Goal: Communication & Community: Participate in discussion

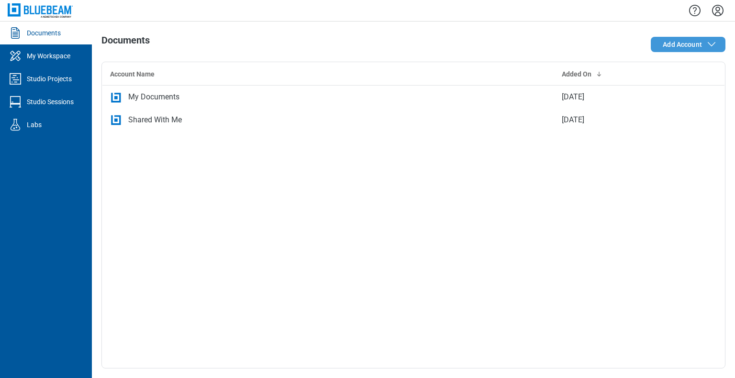
click at [684, 48] on span "Add Account" at bounding box center [681, 45] width 39 height 10
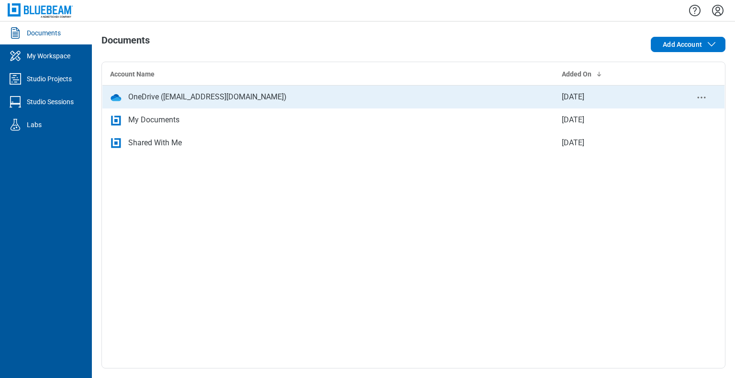
click at [236, 99] on div "OneDrive ([EMAIL_ADDRESS][DOMAIN_NAME])" at bounding box center [207, 96] width 158 height 11
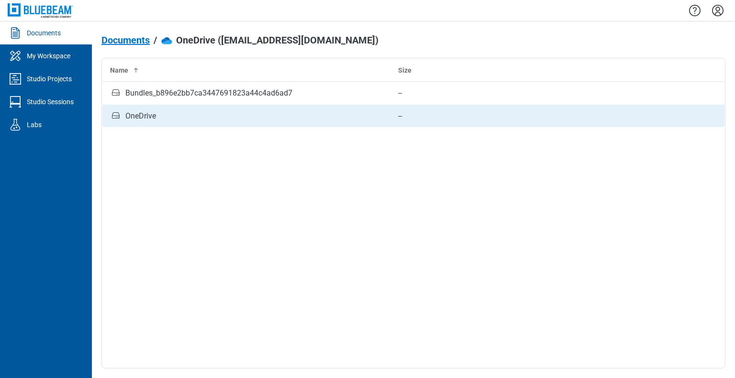
click at [146, 118] on div "OneDrive" at bounding box center [140, 115] width 31 height 11
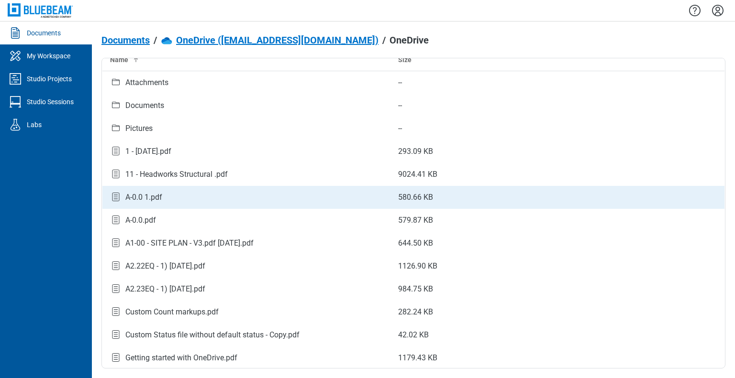
scroll to position [11, 0]
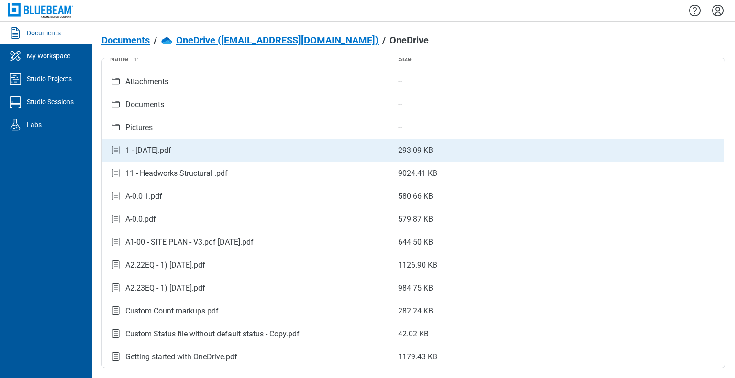
click at [141, 152] on div "1 - 12.7.2020.pdf" at bounding box center [148, 150] width 46 height 11
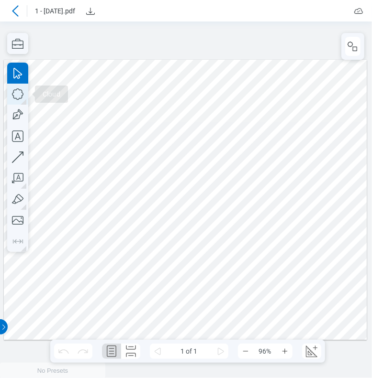
click at [20, 92] on icon "button" at bounding box center [17, 94] width 21 height 21
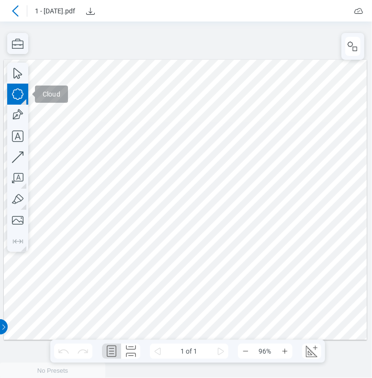
drag, startPoint x: 133, startPoint y: 121, endPoint x: 172, endPoint y: 153, distance: 49.7
click at [172, 153] on div at bounding box center [185, 200] width 363 height 280
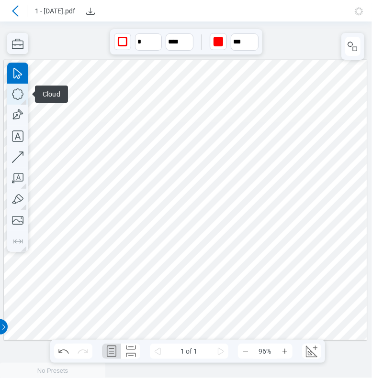
click at [25, 97] on icon "button" at bounding box center [17, 94] width 21 height 21
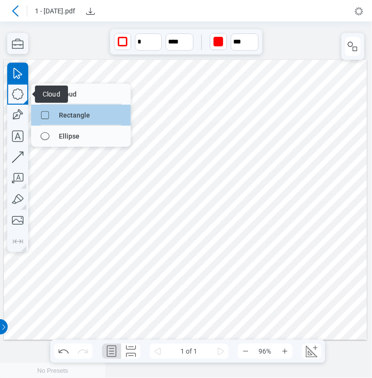
drag, startPoint x: 69, startPoint y: 116, endPoint x: 167, endPoint y: 95, distance: 100.4
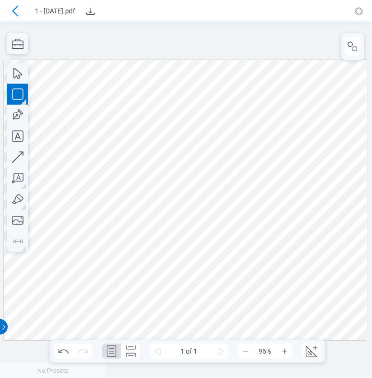
drag, startPoint x: 192, startPoint y: 115, endPoint x: 208, endPoint y: 147, distance: 35.7
click at [208, 147] on div at bounding box center [185, 200] width 363 height 280
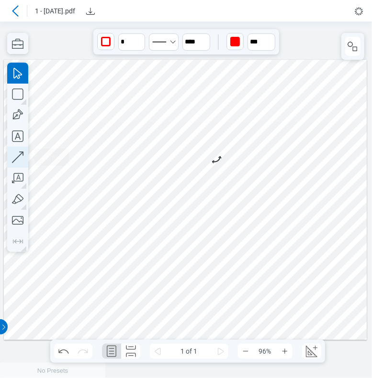
click at [22, 158] on icon "button" at bounding box center [17, 157] width 21 height 21
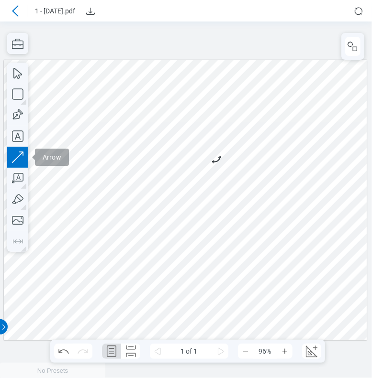
drag, startPoint x: 159, startPoint y: 186, endPoint x: 188, endPoint y: 167, distance: 34.6
click at [188, 167] on div at bounding box center [185, 200] width 363 height 280
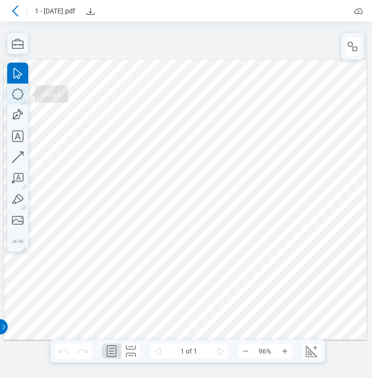
click at [21, 91] on icon "button" at bounding box center [17, 94] width 21 height 21
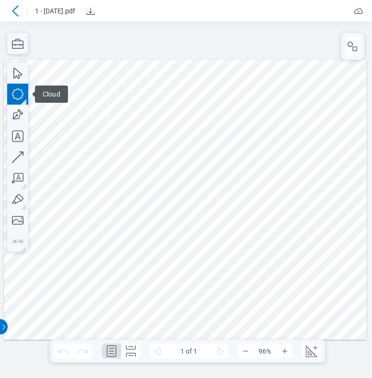
drag, startPoint x: 106, startPoint y: 100, endPoint x: 127, endPoint y: 114, distance: 24.8
click at [127, 114] on div at bounding box center [185, 200] width 363 height 280
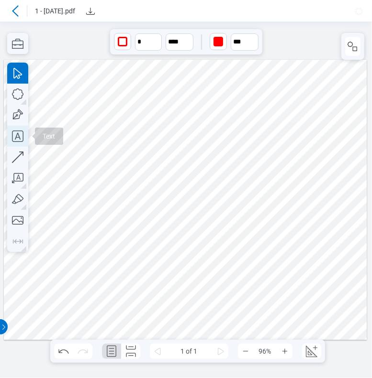
click at [20, 134] on icon "button" at bounding box center [17, 136] width 21 height 21
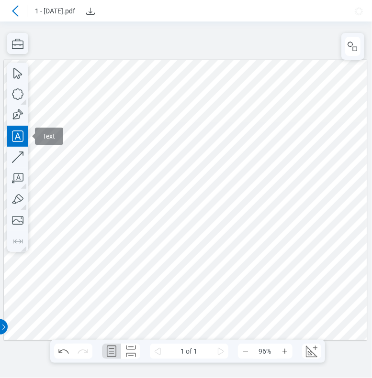
click at [143, 92] on div at bounding box center [185, 200] width 363 height 280
click at [233, 117] on div at bounding box center [185, 200] width 363 height 280
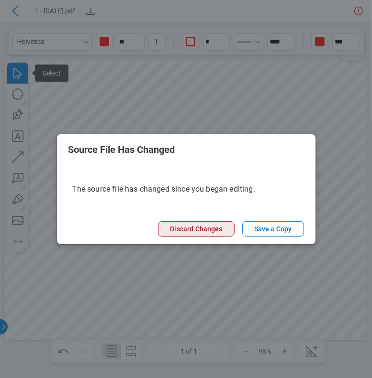
drag, startPoint x: 214, startPoint y: 233, endPoint x: 224, endPoint y: 233, distance: 10.0
click at [214, 233] on button "Discard Changes" at bounding box center [196, 228] width 76 height 15
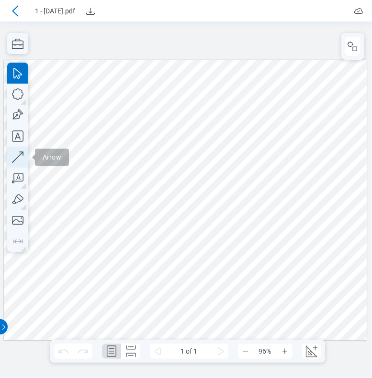
click at [18, 158] on icon "button" at bounding box center [17, 157] width 11 height 11
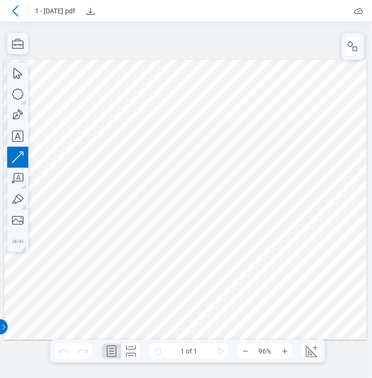
drag, startPoint x: 309, startPoint y: 123, endPoint x: 309, endPoint y: 163, distance: 39.7
click at [309, 163] on div at bounding box center [185, 200] width 363 height 280
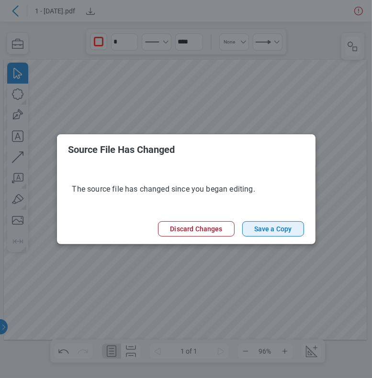
click at [264, 230] on button "Save a Copy" at bounding box center [273, 228] width 62 height 15
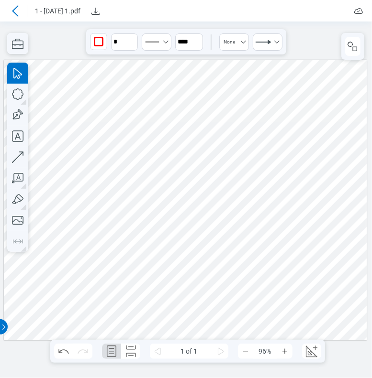
click at [17, 11] on icon at bounding box center [15, 10] width 11 height 11
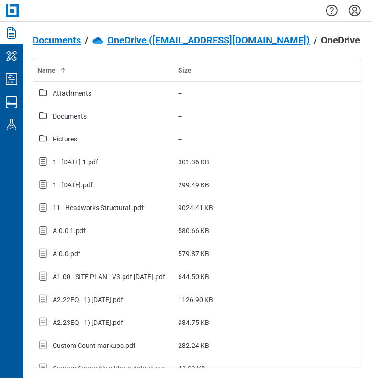
click at [354, 13] on icon "Settings" at bounding box center [354, 10] width 15 height 15
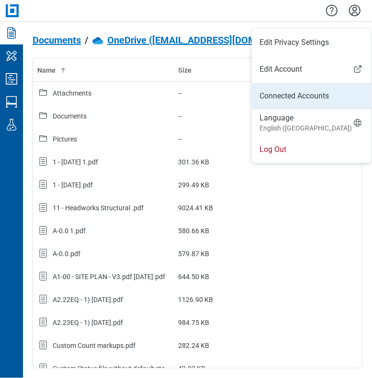
click at [298, 92] on link "Connected Accounts" at bounding box center [311, 95] width 104 height 11
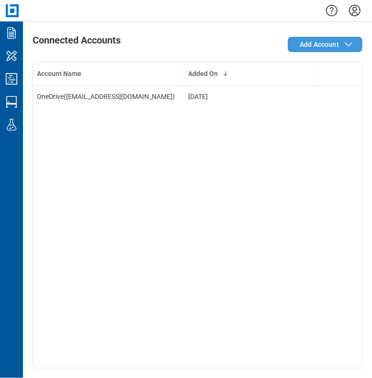
click at [323, 40] on span "Add Account" at bounding box center [318, 45] width 39 height 10
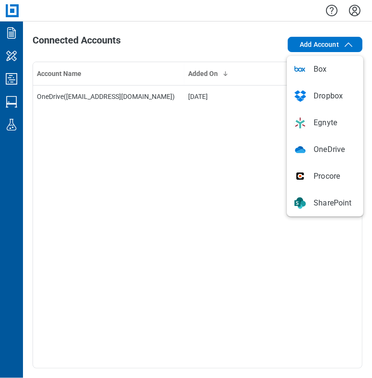
click at [204, 187] on div "Account Name Added On OneDrive ( testbbess@gmail.com ) Sep 15, 2025" at bounding box center [198, 215] width 330 height 307
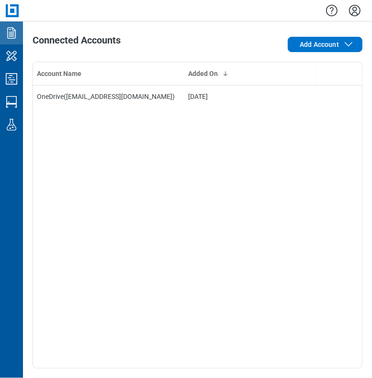
click at [13, 33] on icon "Documents" at bounding box center [11, 32] width 9 height 11
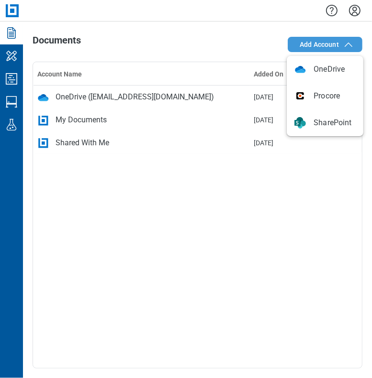
click at [331, 49] on span "Add Account" at bounding box center [318, 45] width 39 height 10
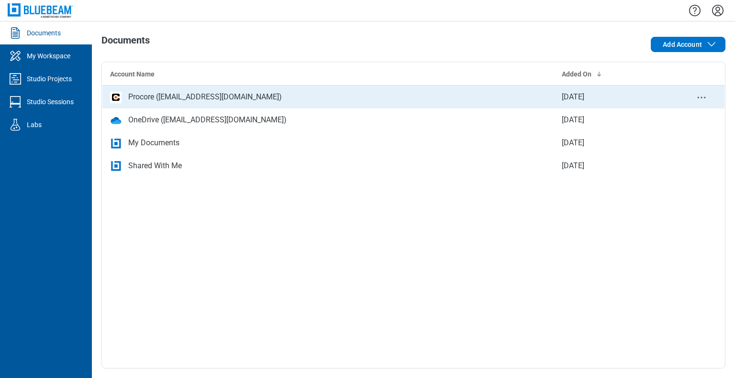
click at [175, 99] on div "Procore (sbreaux@bluebeam.com)" at bounding box center [205, 96] width 154 height 11
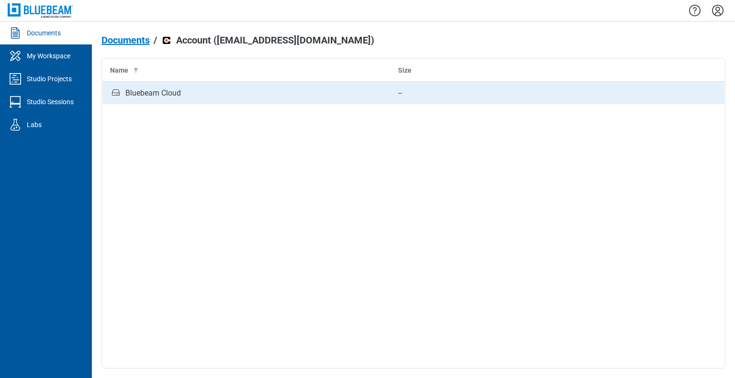
click at [172, 100] on td "Bluebeam Cloud" at bounding box center [246, 93] width 288 height 23
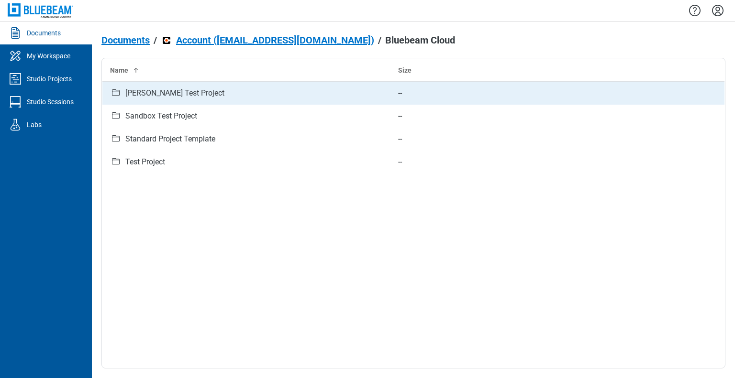
click at [133, 90] on div "Bhavini Test Project" at bounding box center [174, 93] width 99 height 11
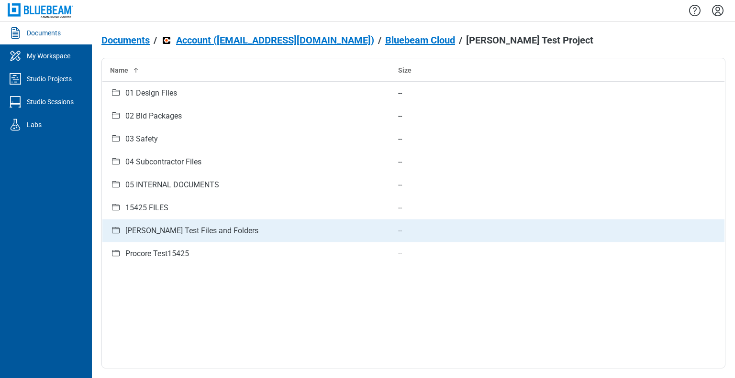
click at [164, 232] on div "Bhavini Test Files and Folders" at bounding box center [191, 230] width 133 height 11
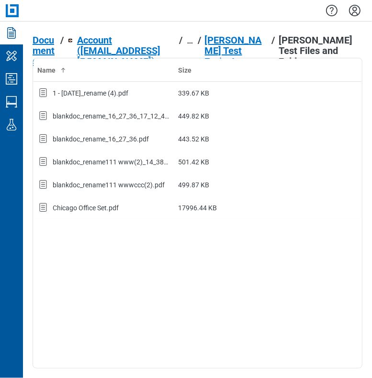
click at [132, 49] on span "Account (sbreaux@bluebeam.com)" at bounding box center [126, 51] width 98 height 32
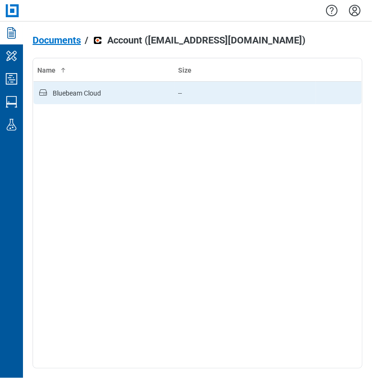
click at [100, 94] on div "Bluebeam Cloud" at bounding box center [77, 93] width 48 height 10
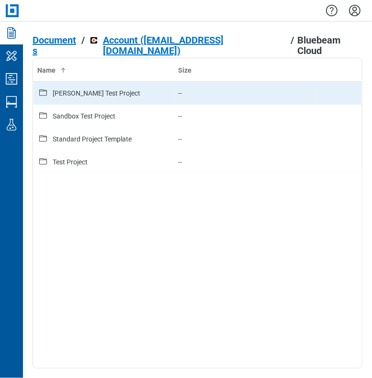
click at [77, 93] on div "Bhavini Test Project" at bounding box center [97, 93] width 88 height 10
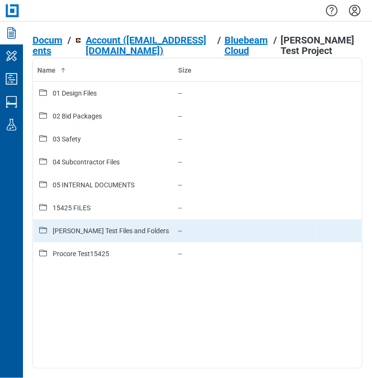
click at [61, 234] on div "Bhavini Test Files and Folders" at bounding box center [111, 231] width 116 height 10
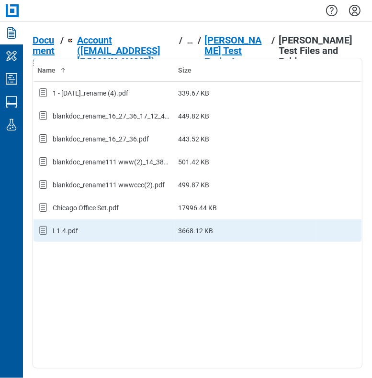
click at [70, 236] on div "L1.4.pdf" at bounding box center [103, 231] width 133 height 12
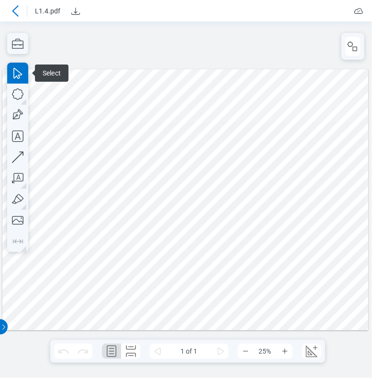
click at [126, 34] on div at bounding box center [186, 200] width 372 height 357
click at [19, 95] on icon "button" at bounding box center [17, 94] width 21 height 21
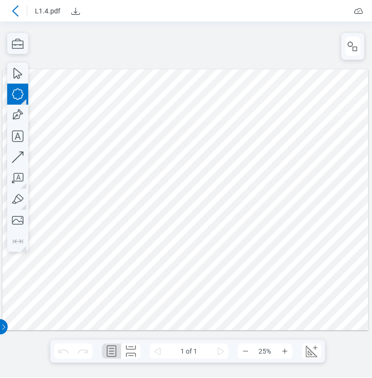
drag, startPoint x: 143, startPoint y: 144, endPoint x: 194, endPoint y: 189, distance: 68.2
click at [194, 189] on div at bounding box center [185, 199] width 366 height 261
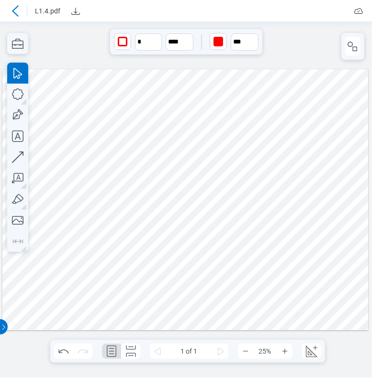
drag, startPoint x: 208, startPoint y: 115, endPoint x: 214, endPoint y: 115, distance: 6.2
click at [208, 115] on div at bounding box center [185, 199] width 366 height 261
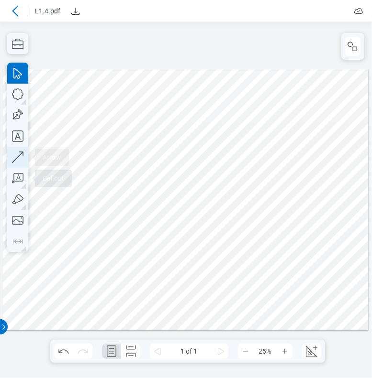
click at [19, 159] on icon "button" at bounding box center [17, 157] width 21 height 21
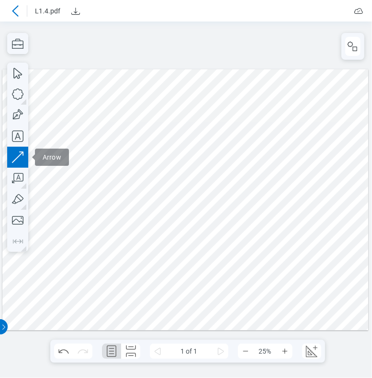
drag, startPoint x: 124, startPoint y: 236, endPoint x: 193, endPoint y: 221, distance: 71.1
click at [193, 221] on div at bounding box center [185, 199] width 366 height 261
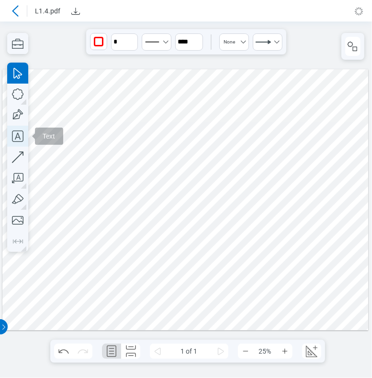
click at [13, 133] on icon "button" at bounding box center [17, 136] width 21 height 21
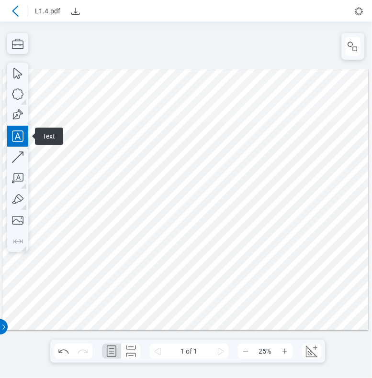
click at [265, 126] on div at bounding box center [185, 199] width 366 height 261
click at [283, 175] on div at bounding box center [185, 199] width 366 height 261
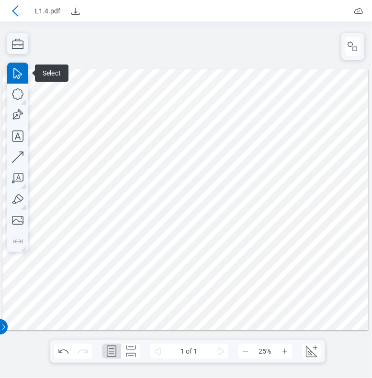
click at [215, 98] on div at bounding box center [185, 199] width 366 height 261
click at [6, 9] on header "L1.4.pdf" at bounding box center [186, 11] width 372 height 22
click at [14, 14] on icon at bounding box center [15, 10] width 11 height 11
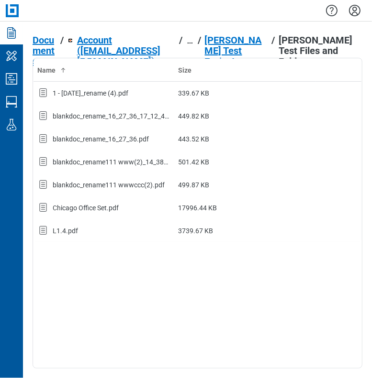
click at [47, 41] on span "Documents" at bounding box center [45, 51] width 24 height 32
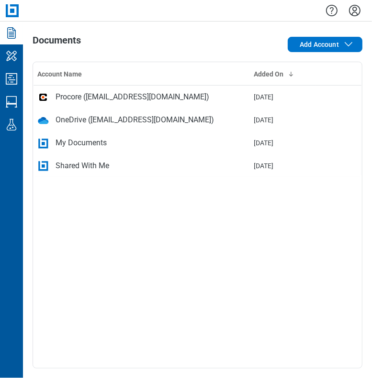
click at [171, 33] on div "Documents Add Account Account Name Added On Procore (sbreaux@bluebeam.com) Sep …" at bounding box center [197, 200] width 349 height 357
click at [355, 13] on icon "Settings" at bounding box center [354, 10] width 15 height 15
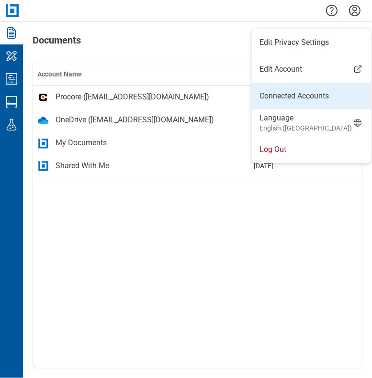
click at [307, 93] on link "Connected Accounts" at bounding box center [311, 95] width 104 height 11
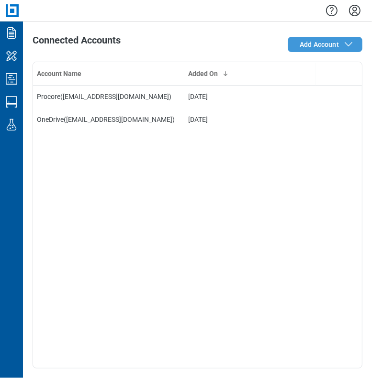
click at [323, 49] on span "Add Account" at bounding box center [318, 45] width 39 height 10
click at [310, 46] on span "Add Account" at bounding box center [318, 45] width 39 height 10
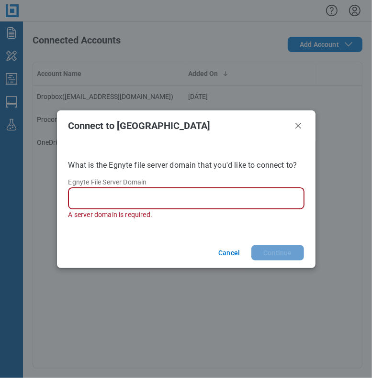
click at [93, 194] on input "Egnyte File Server Domain" at bounding box center [188, 198] width 223 height 11
paste input "**********"
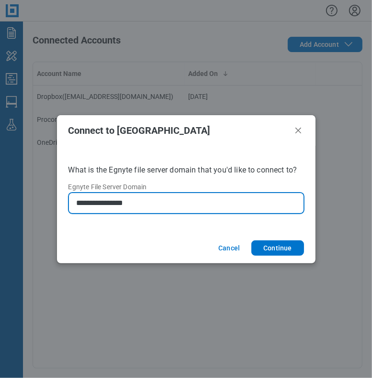
click at [77, 202] on input "**********" at bounding box center [188, 203] width 223 height 11
click at [139, 203] on input "**********" at bounding box center [188, 203] width 223 height 11
type input "**********"
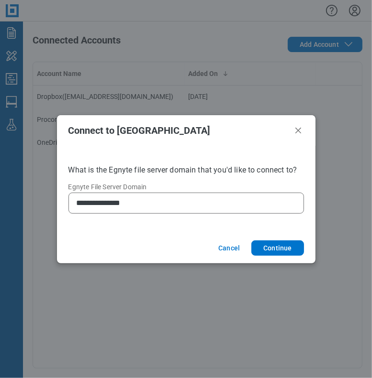
drag, startPoint x: 273, startPoint y: 246, endPoint x: 204, endPoint y: 240, distance: 69.6
click at [272, 246] on button "Continue" at bounding box center [277, 248] width 52 height 15
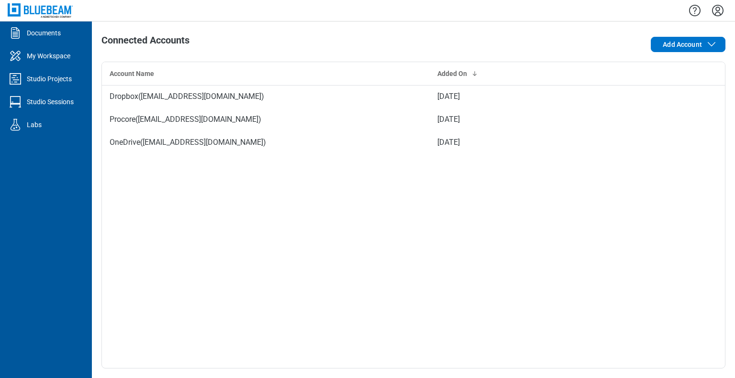
click at [551, 37] on div "Add Account" at bounding box center [600, 44] width 250 height 19
click at [725, 45] on div "Connected Accounts Add Account Account Name Added On Dropbox ( bjadav@bluebeam.…" at bounding box center [413, 200] width 643 height 357
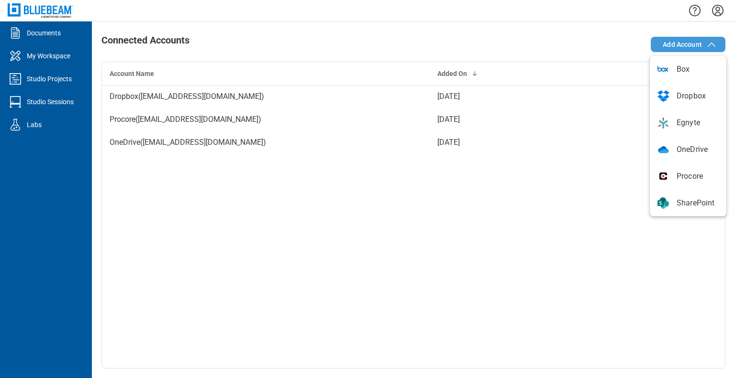
click at [705, 46] on span "Add Account" at bounding box center [689, 44] width 55 height 11
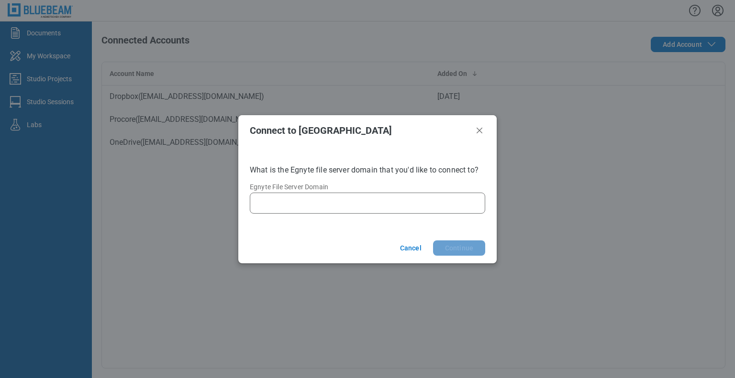
click at [330, 198] on input "Egnyte File Server Domain" at bounding box center [369, 203] width 223 height 11
type input "**********"
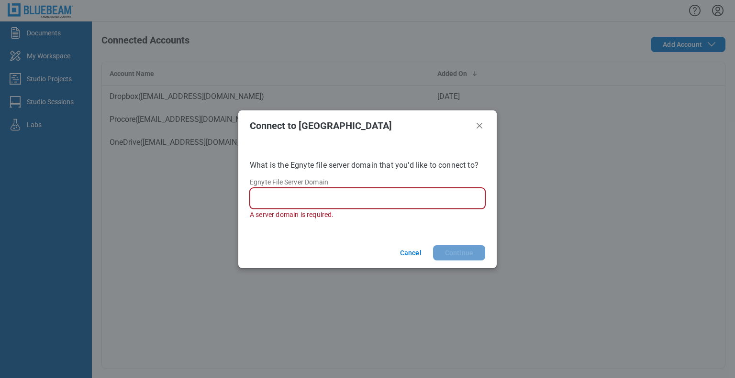
click at [278, 198] on input "Egnyte File Server Domain" at bounding box center [369, 198] width 223 height 11
paste input "**********"
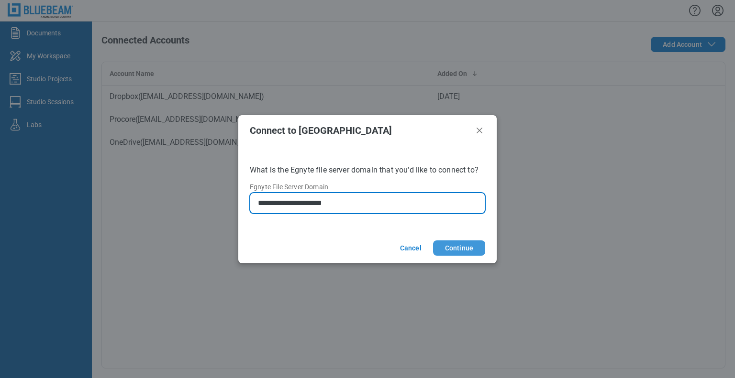
type input "**********"
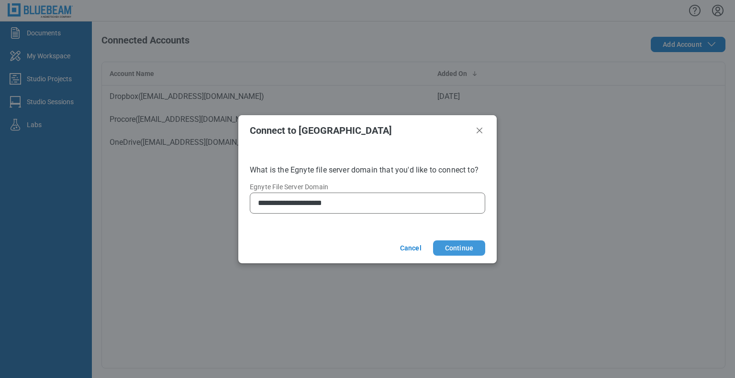
click at [461, 248] on button "Continue" at bounding box center [459, 248] width 52 height 15
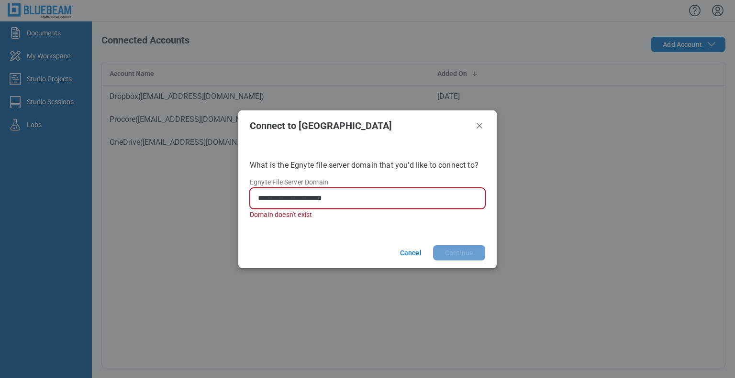
click at [354, 195] on input "**********" at bounding box center [369, 198] width 223 height 11
drag, startPoint x: 342, startPoint y: 197, endPoint x: 214, endPoint y: 190, distance: 128.4
click at [214, 190] on div "**********" at bounding box center [367, 189] width 735 height 378
paste input "**********"
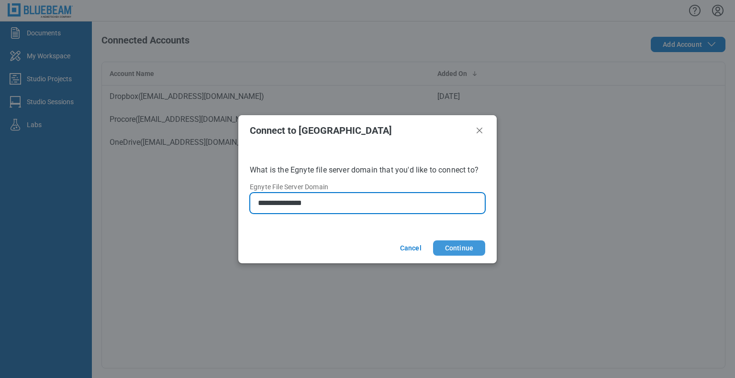
type input "**********"
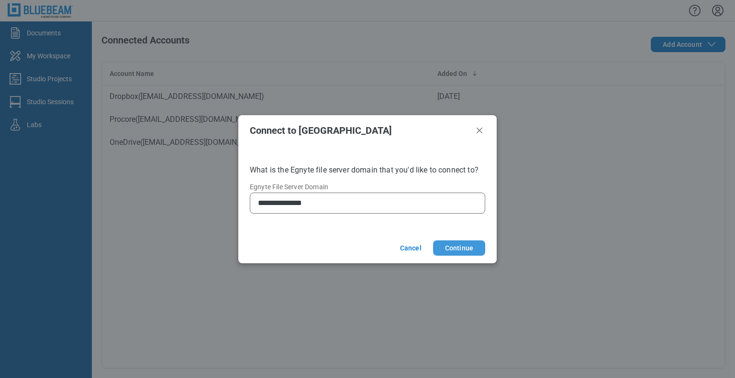
click at [445, 248] on button "Continue" at bounding box center [459, 248] width 52 height 15
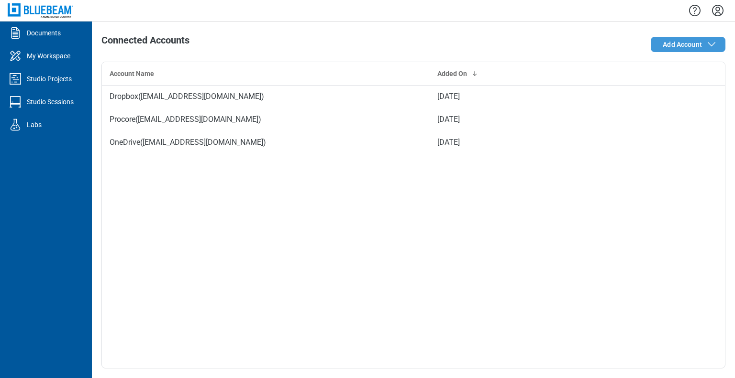
click at [682, 41] on span "Add Account" at bounding box center [681, 45] width 39 height 10
click at [677, 45] on span "Add Account" at bounding box center [681, 45] width 39 height 10
click at [678, 42] on span "Add Account" at bounding box center [681, 45] width 39 height 10
click at [676, 46] on span "Add Account" at bounding box center [681, 45] width 39 height 10
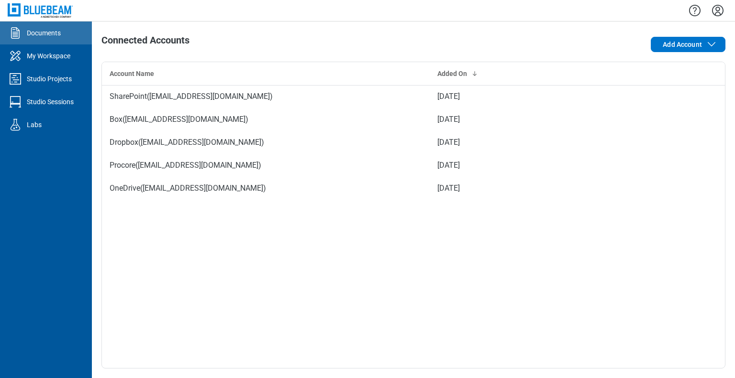
click at [37, 31] on div "Documents" at bounding box center [44, 33] width 34 height 10
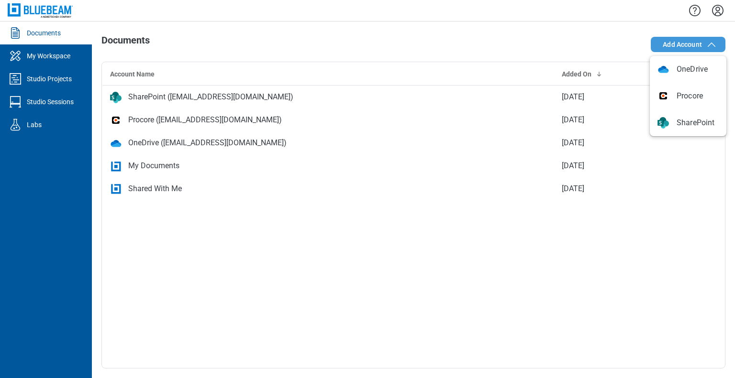
click at [698, 44] on span "Add Account" at bounding box center [681, 45] width 39 height 10
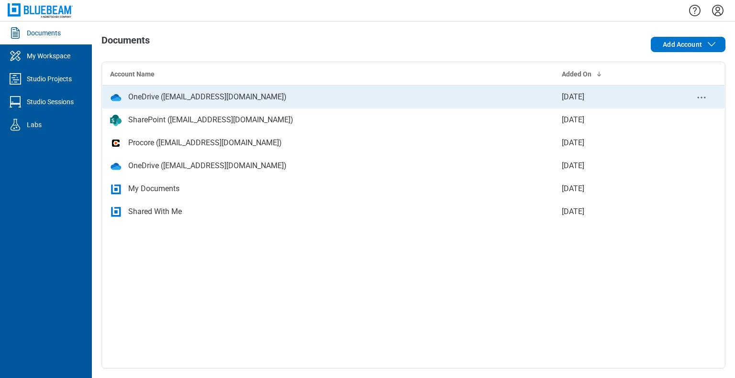
click at [142, 98] on div "OneDrive (bjadav@bluebeamdev.onmicrosoft.com)" at bounding box center [207, 96] width 158 height 11
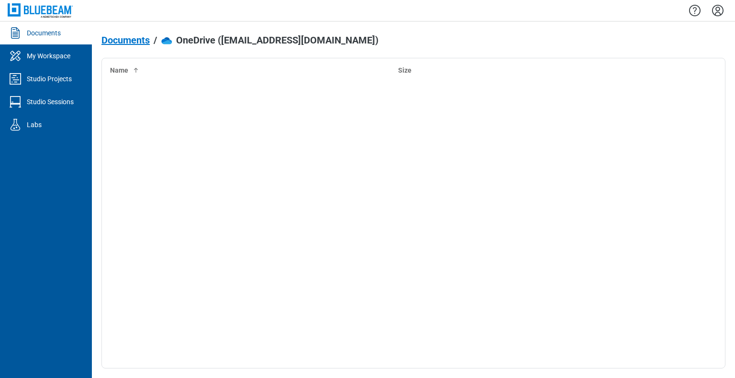
click at [114, 42] on span "Documents" at bounding box center [125, 40] width 48 height 11
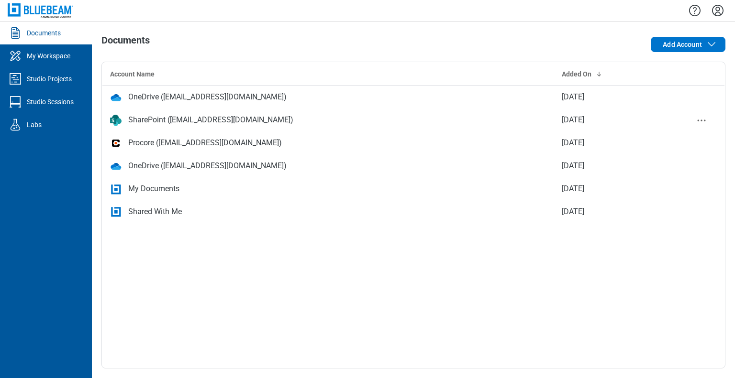
click at [196, 124] on div "SharePoint (bjadav@bluebeamdev.onmicrosoft.com)" at bounding box center [210, 119] width 165 height 11
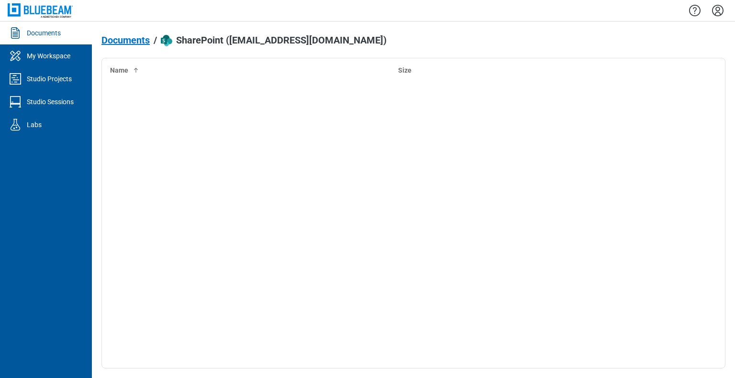
click at [123, 44] on span "Documents" at bounding box center [125, 40] width 48 height 11
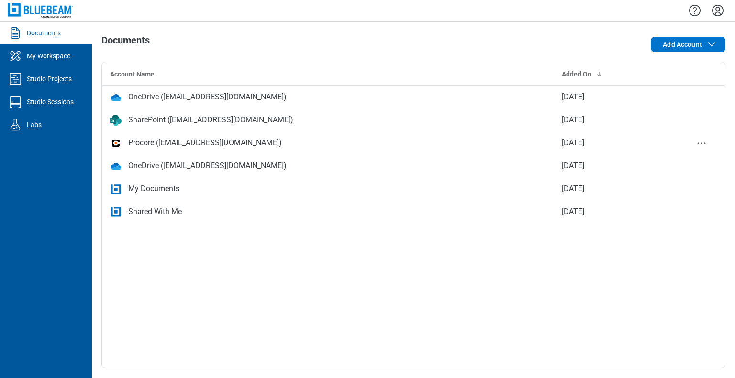
click at [163, 150] on td "Procore (sbreaux@bluebeam.com)" at bounding box center [328, 143] width 452 height 23
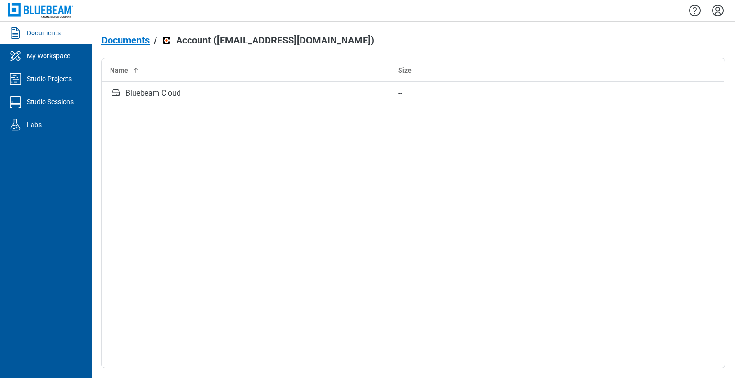
click at [135, 39] on span "Documents" at bounding box center [125, 40] width 48 height 11
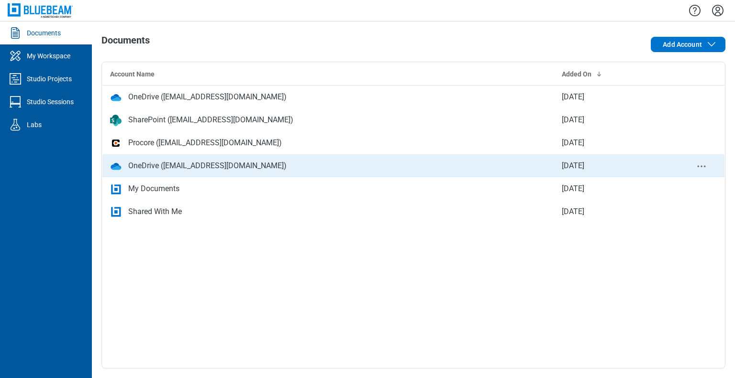
click at [210, 170] on div "OneDrive (testbbess@gmail.com)" at bounding box center [207, 165] width 158 height 11
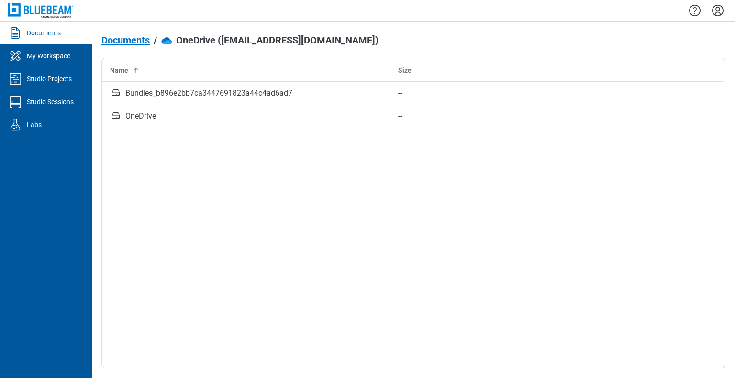
click at [138, 43] on span "Documents" at bounding box center [125, 40] width 48 height 11
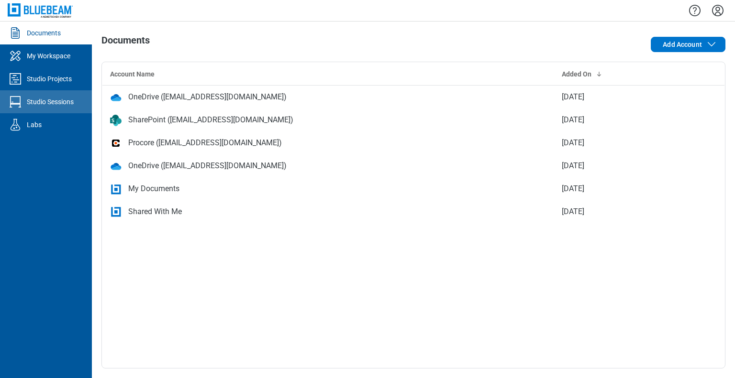
click at [68, 98] on div "Studio Sessions" at bounding box center [50, 102] width 47 height 10
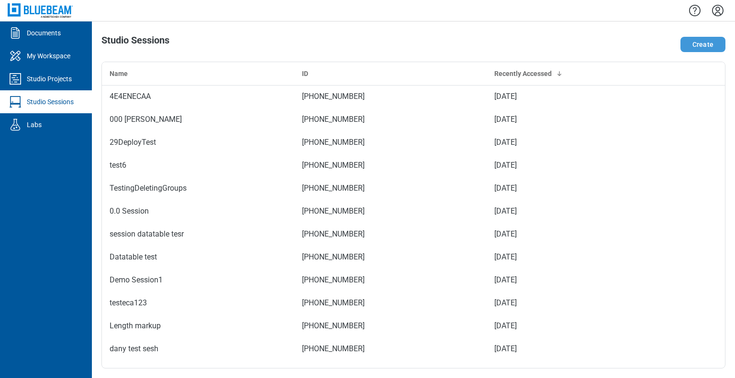
click at [703, 46] on button "Create" at bounding box center [702, 44] width 45 height 15
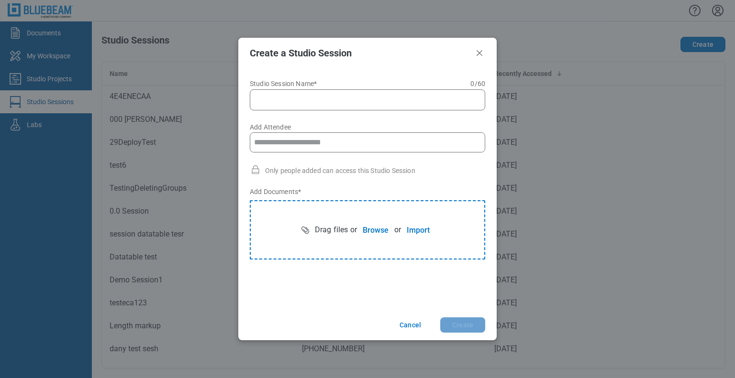
click at [362, 99] on input "Studio Session Name* 0 of 60 characters 0 / 60" at bounding box center [369, 99] width 223 height 11
type input "**********"
click at [312, 143] on input "Add Attendee" at bounding box center [367, 142] width 234 height 19
click at [415, 233] on button "Import" at bounding box center [418, 230] width 34 height 19
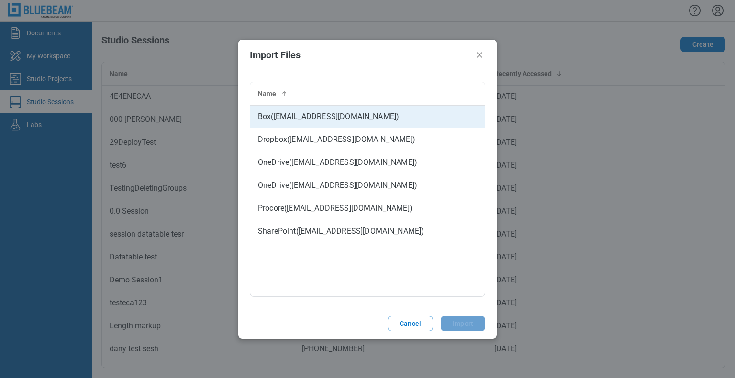
click at [297, 120] on td "Box ( integrations@bluebeam.com )" at bounding box center [367, 116] width 234 height 23
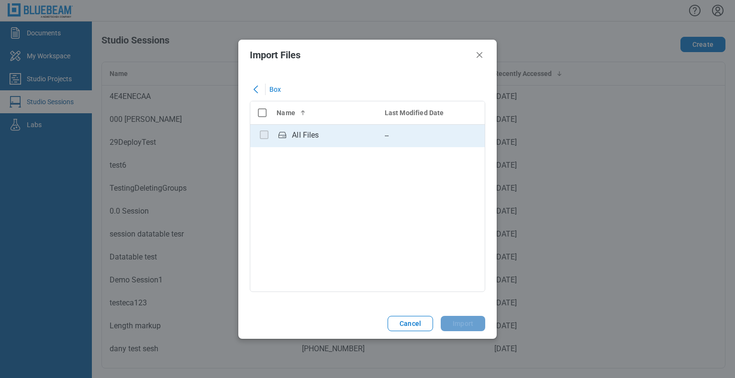
click at [317, 139] on div "All Files" at bounding box center [305, 135] width 27 height 11
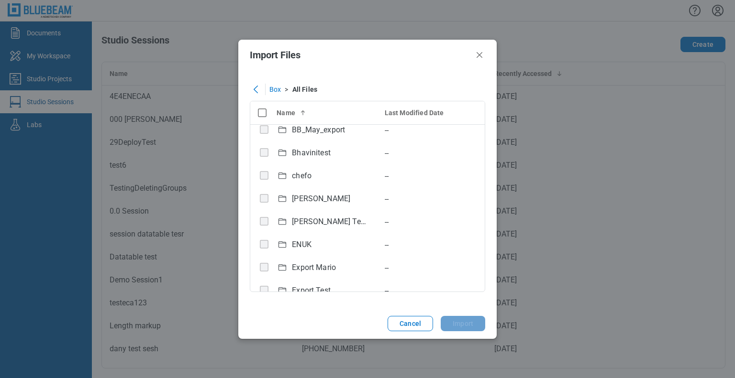
scroll to position [144, 0]
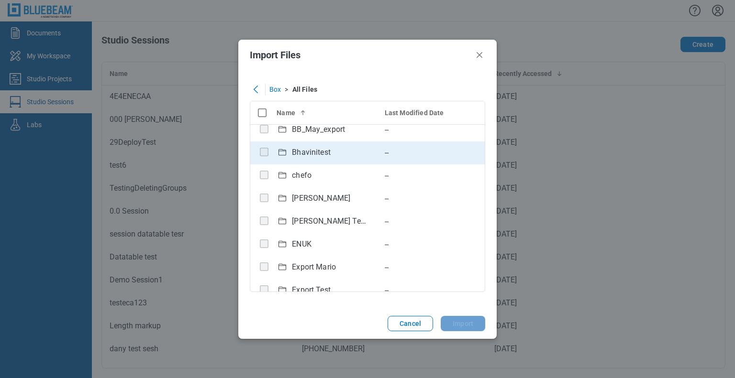
click at [317, 152] on div "Bhavinitest" at bounding box center [311, 152] width 39 height 11
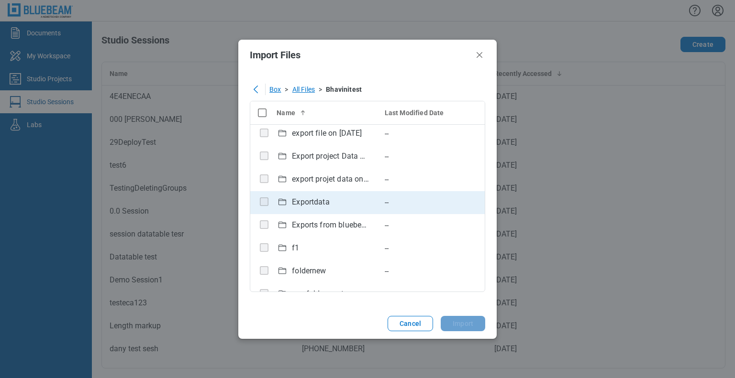
scroll to position [245, 0]
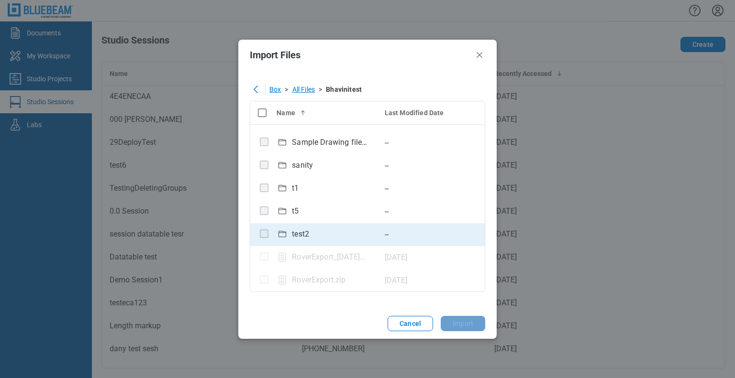
click at [298, 235] on div "test2" at bounding box center [300, 234] width 17 height 11
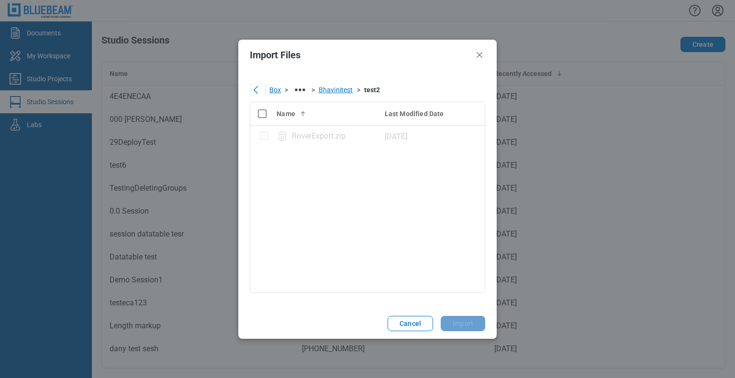
click at [331, 88] on div "Bhavinitest" at bounding box center [336, 90] width 34 height 10
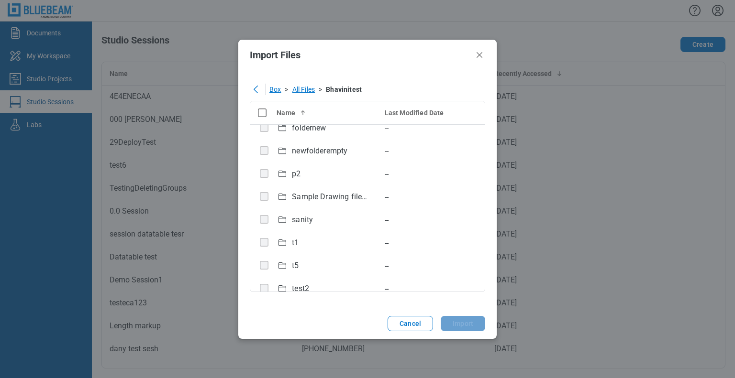
scroll to position [191, 0]
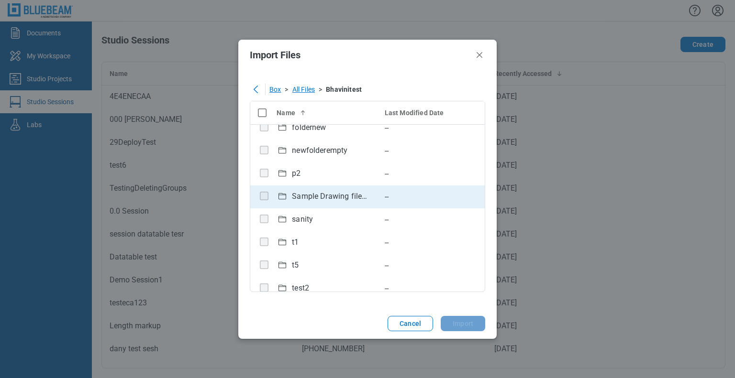
click at [306, 202] on div "Sample Drawing files for Rover" at bounding box center [322, 196] width 92 height 13
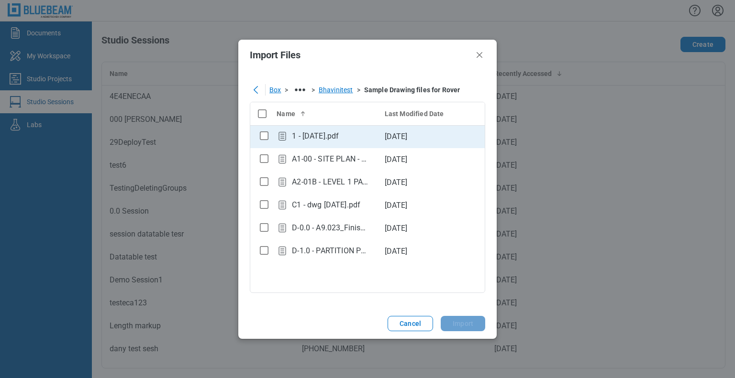
click at [271, 136] on td "1 - 12.7.2020.pdf" at bounding box center [323, 136] width 108 height 23
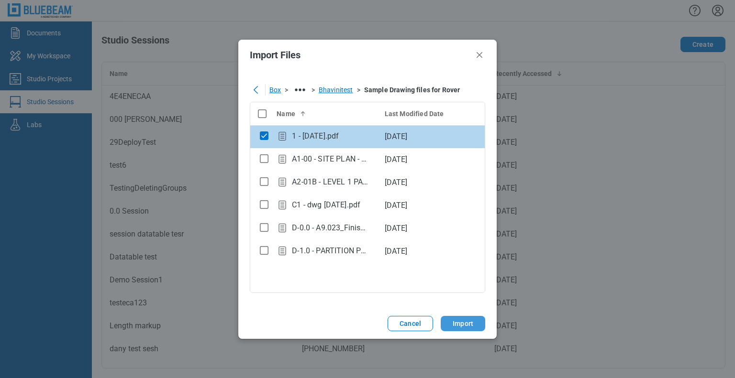
click at [463, 322] on button "Import" at bounding box center [463, 323] width 44 height 15
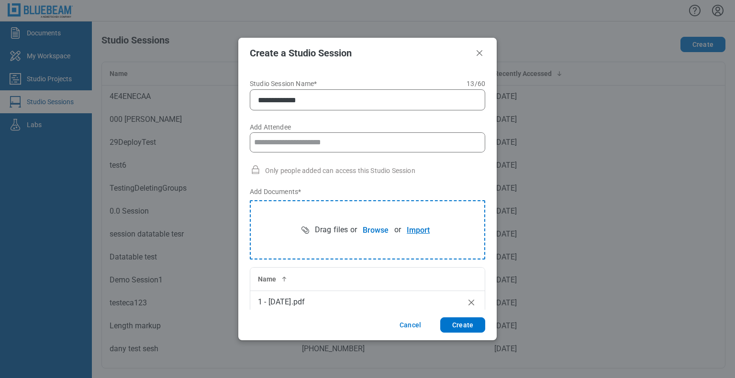
click at [410, 229] on button "Import" at bounding box center [418, 230] width 34 height 19
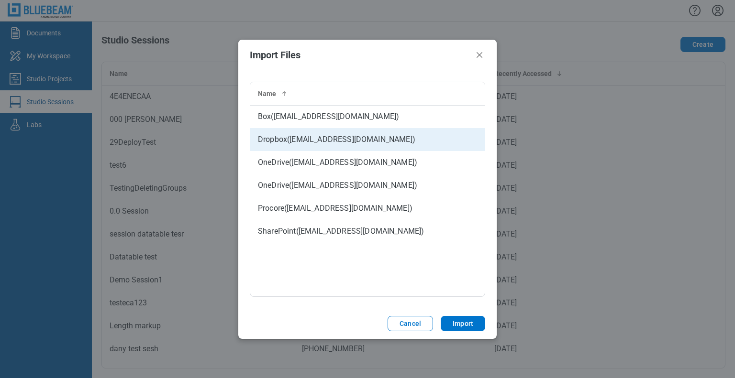
click at [320, 141] on td "Dropbox ( bjadav@bluebeam.com )" at bounding box center [367, 139] width 234 height 23
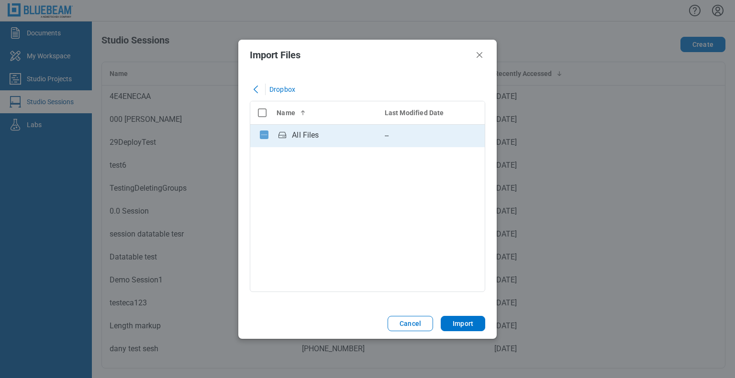
click at [321, 137] on div "All Files" at bounding box center [322, 135] width 92 height 13
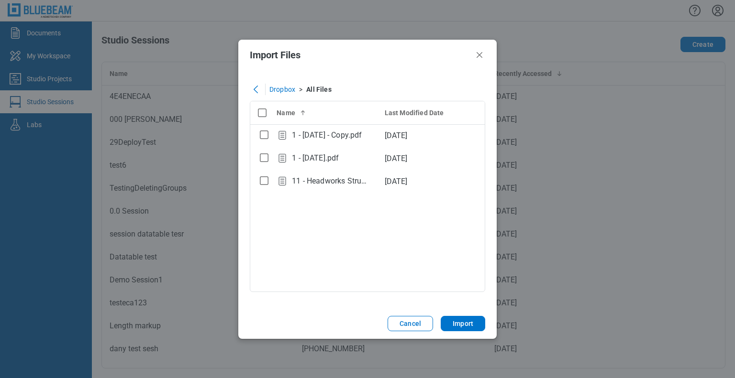
click at [327, 145] on td "1 - 12.7.2020 - Copy.pdf" at bounding box center [323, 135] width 108 height 23
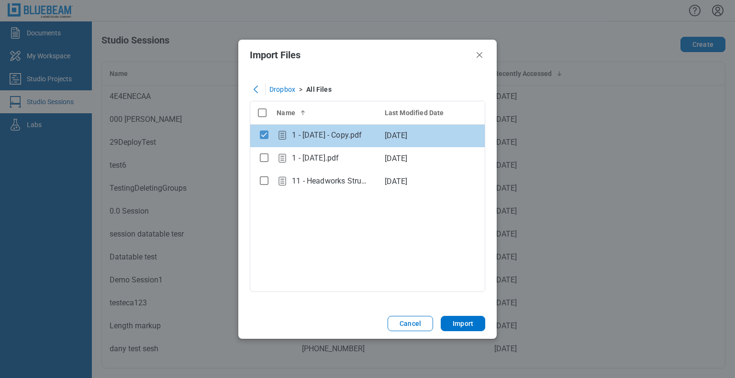
click at [266, 135] on rect "checkbox" at bounding box center [264, 135] width 8 height 8
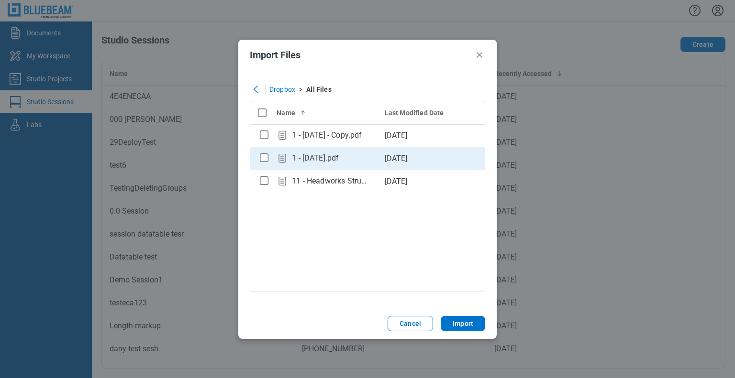
click at [267, 164] on div "bb-data-table" at bounding box center [264, 158] width 12 height 12
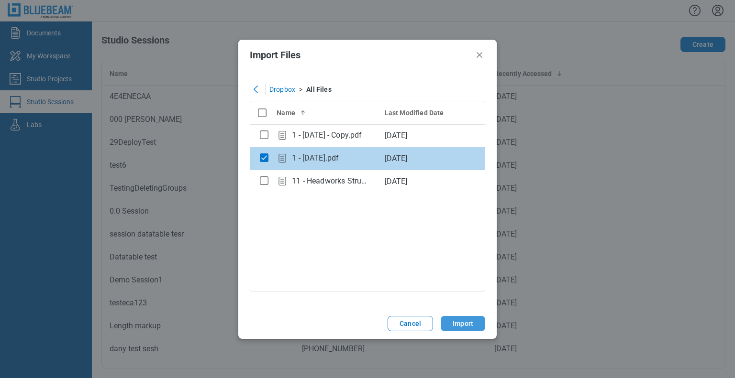
click at [457, 321] on button "Import" at bounding box center [463, 323] width 44 height 15
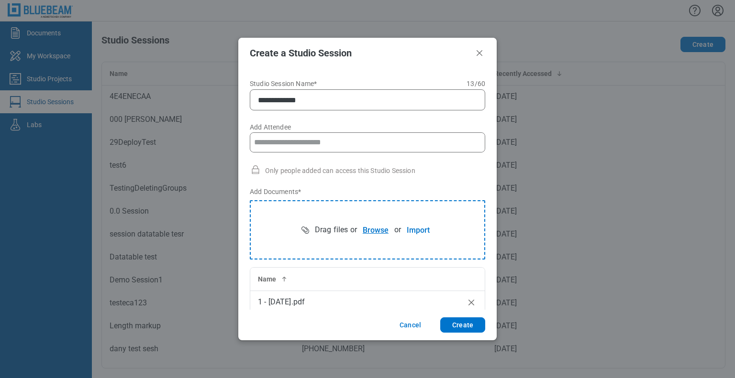
click at [375, 226] on button "Browse" at bounding box center [375, 230] width 37 height 19
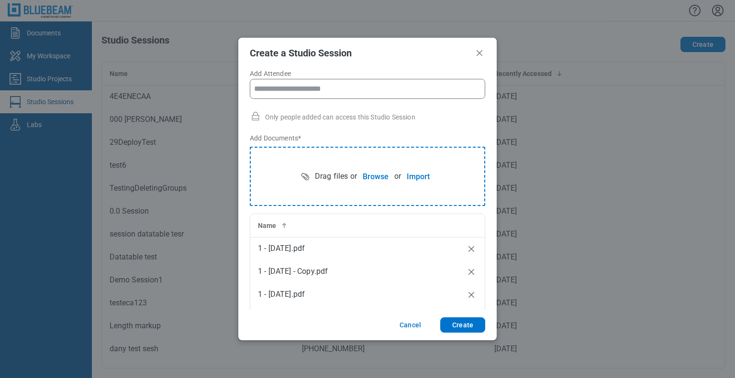
scroll to position [70, 0]
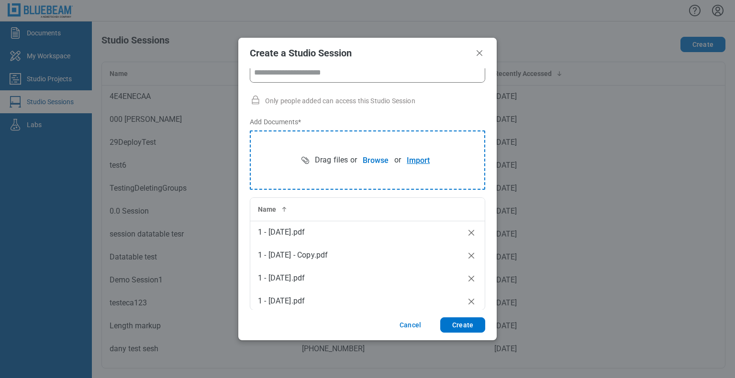
click at [414, 165] on button "Import" at bounding box center [418, 160] width 34 height 19
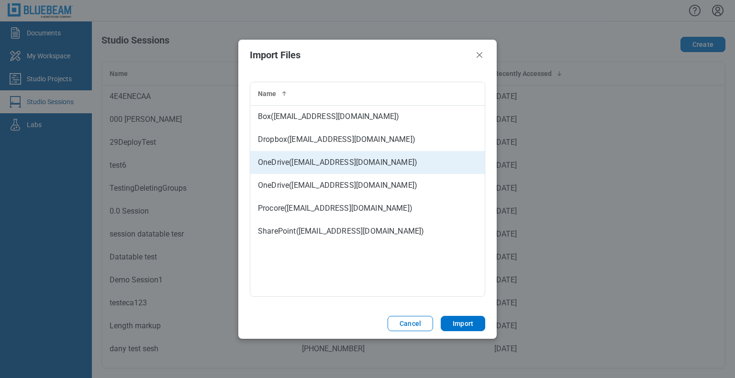
click at [360, 166] on td "OneDrive ( testbbess@gmail.com )" at bounding box center [367, 162] width 234 height 23
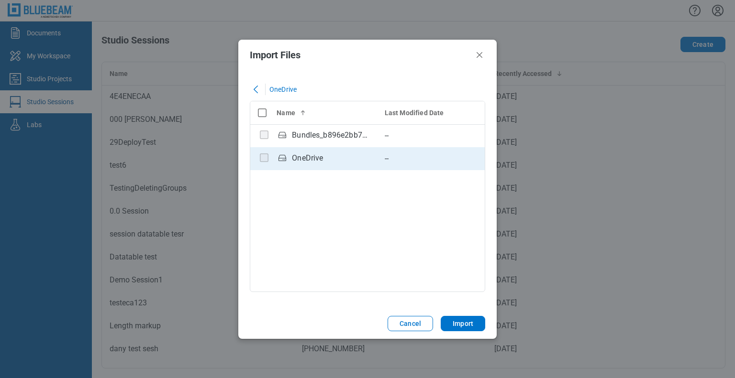
click at [309, 158] on div "OneDrive" at bounding box center [307, 158] width 31 height 11
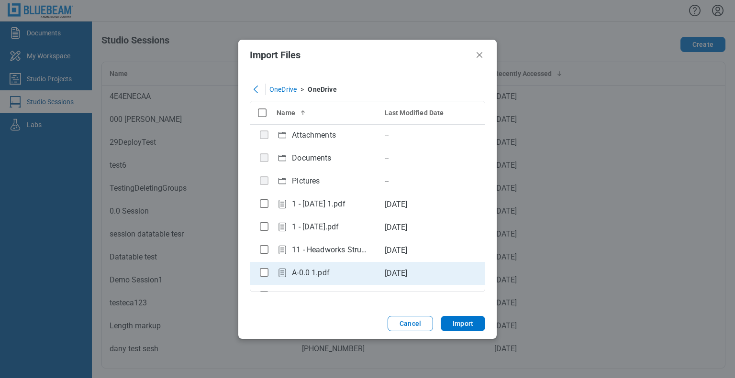
click at [308, 275] on div "A-0.0 1.pdf" at bounding box center [311, 272] width 38 height 11
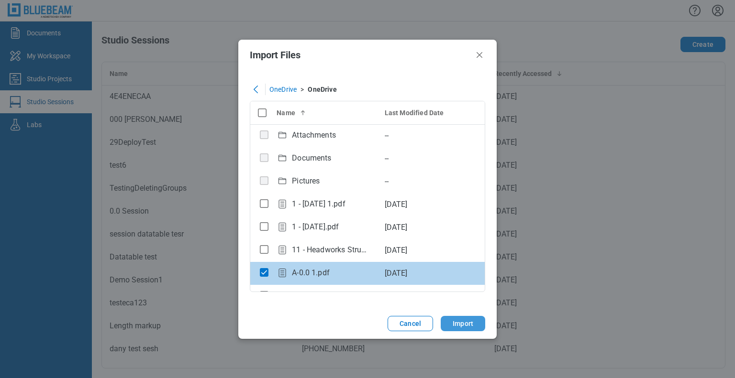
click at [454, 325] on button "Import" at bounding box center [463, 323] width 44 height 15
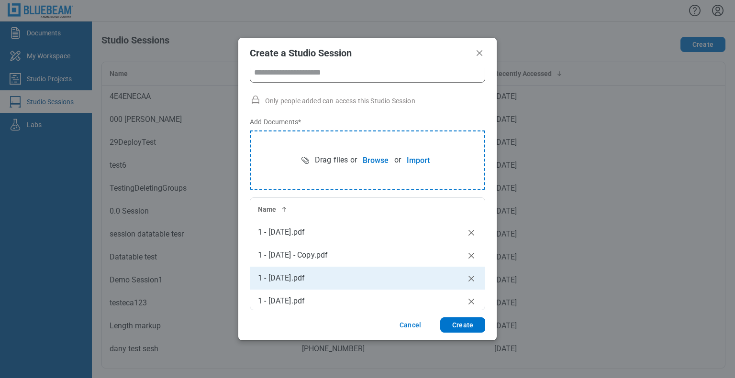
scroll to position [25, 0]
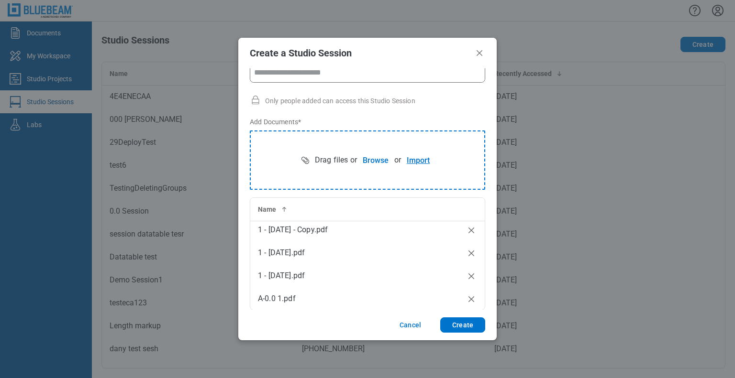
click at [418, 163] on button "Import" at bounding box center [418, 160] width 34 height 19
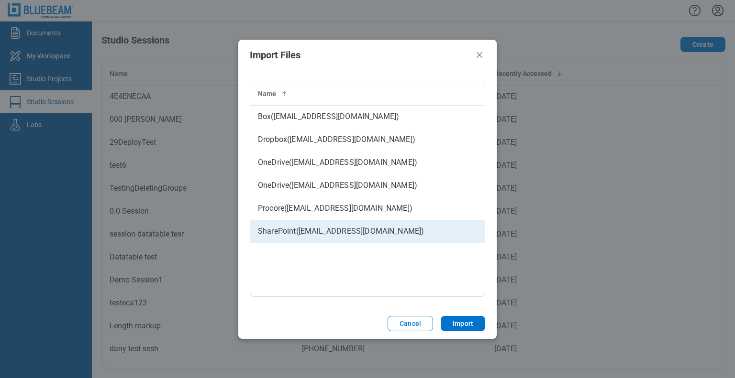
click at [324, 236] on td "SharePoint ( bjadav@bluebeamdev.onmicrosoft.com )" at bounding box center [367, 231] width 234 height 23
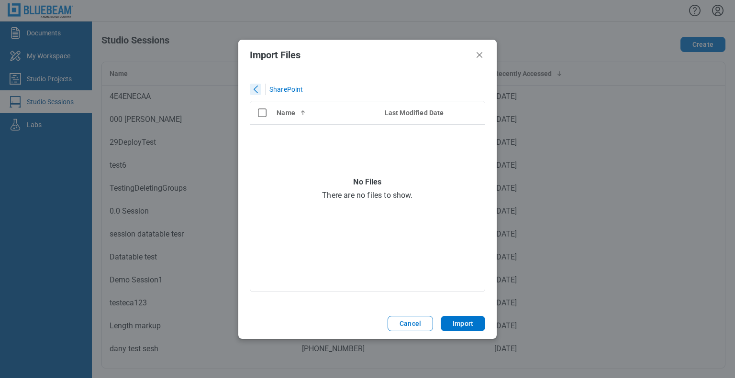
click at [256, 88] on icon "close" at bounding box center [255, 89] width 11 height 11
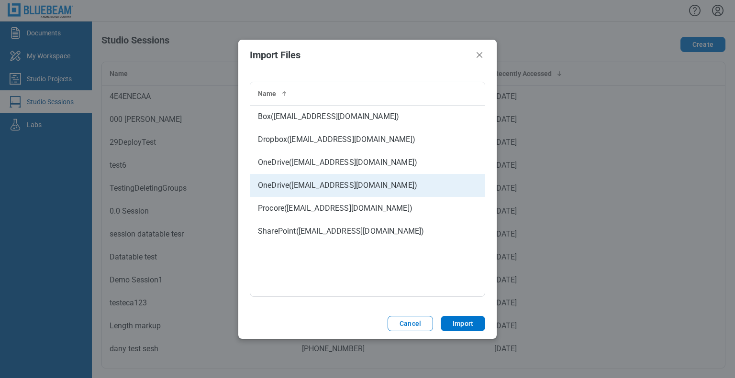
click at [334, 191] on td "OneDrive ( bjadav@bluebeamdev.onmicrosoft.com )" at bounding box center [367, 185] width 234 height 23
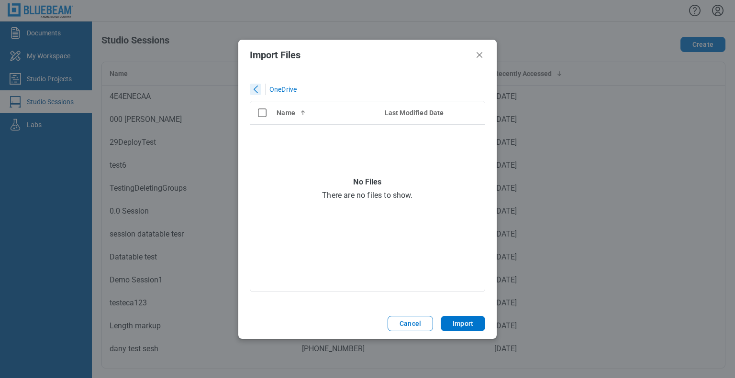
click at [255, 93] on icon "close" at bounding box center [255, 89] width 11 height 11
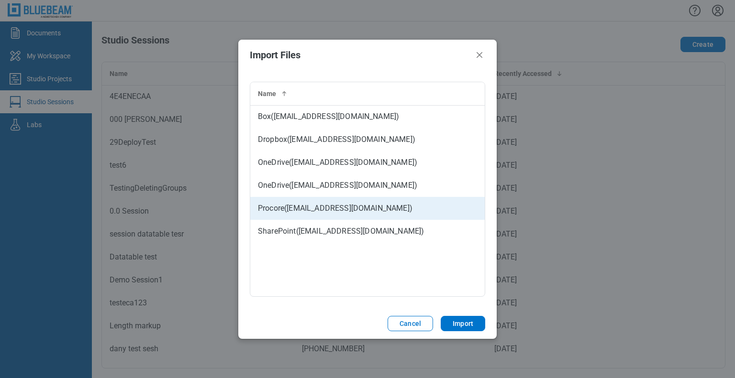
click at [338, 216] on td "Procore ( sbreaux@bluebeam.com )" at bounding box center [367, 208] width 234 height 23
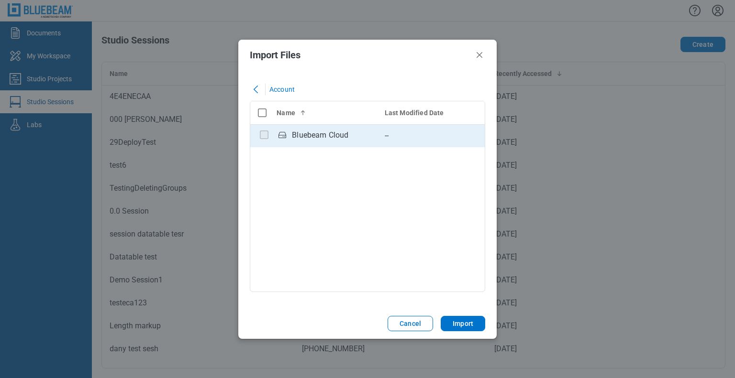
click at [327, 140] on div "Bluebeam Cloud" at bounding box center [320, 135] width 56 height 11
click at [313, 131] on div "Bhavini Test Project" at bounding box center [330, 135] width 77 height 11
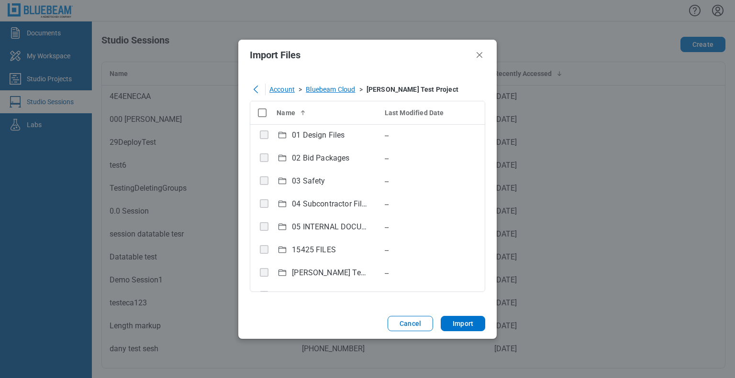
scroll to position [16, 0]
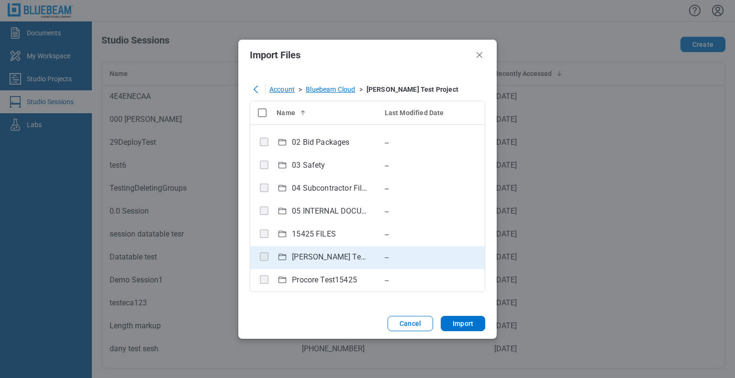
click at [334, 253] on div "Bhavini Test Files and Folders" at bounding box center [330, 257] width 77 height 11
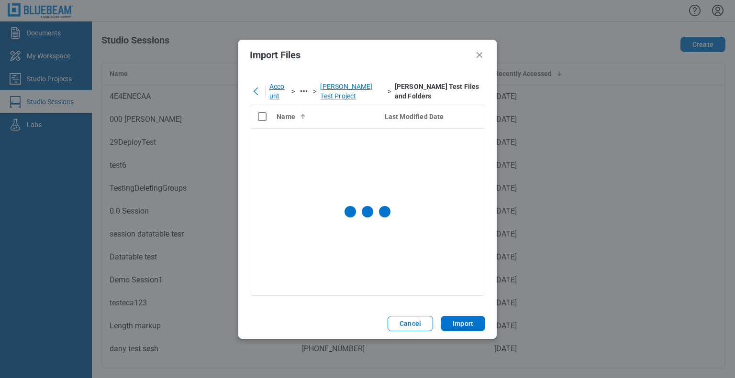
scroll to position [0, 0]
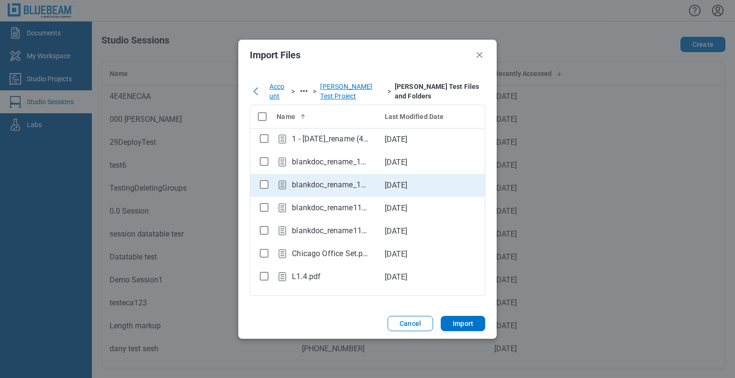
click at [318, 189] on div "blankdoc_rename_16_27_36.pdf" at bounding box center [330, 184] width 77 height 11
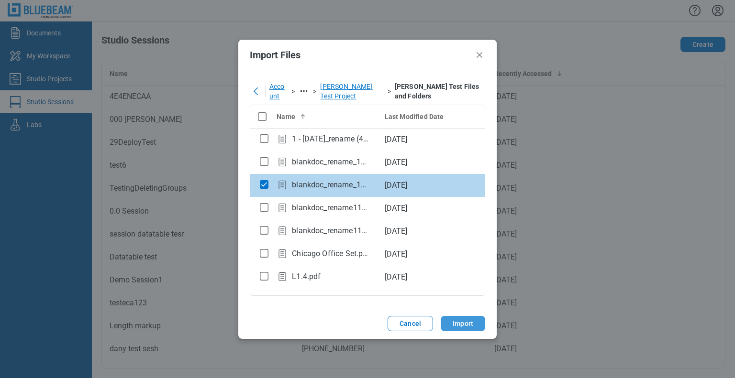
click at [450, 320] on button "Import" at bounding box center [463, 323] width 44 height 15
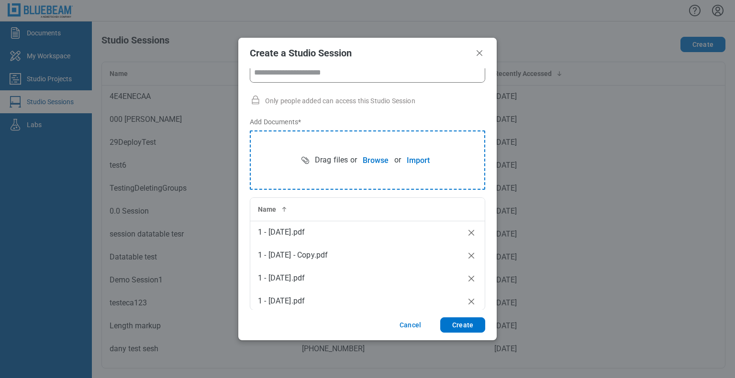
scroll to position [48, 0]
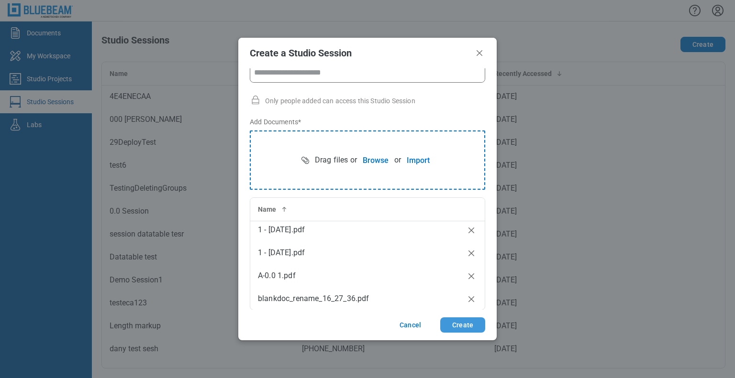
click at [461, 325] on button "Create" at bounding box center [462, 325] width 45 height 15
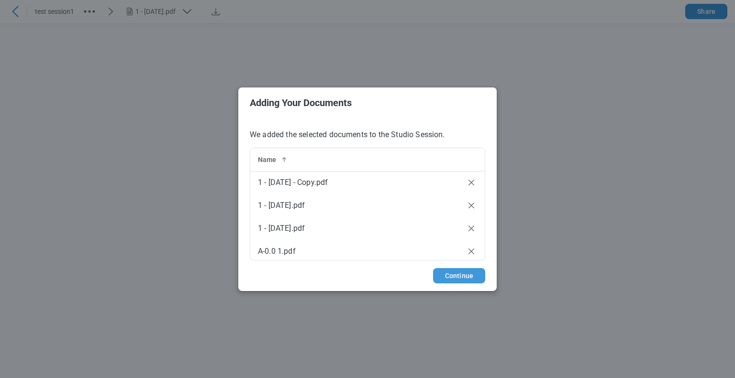
click at [463, 280] on button "Continue" at bounding box center [459, 275] width 52 height 15
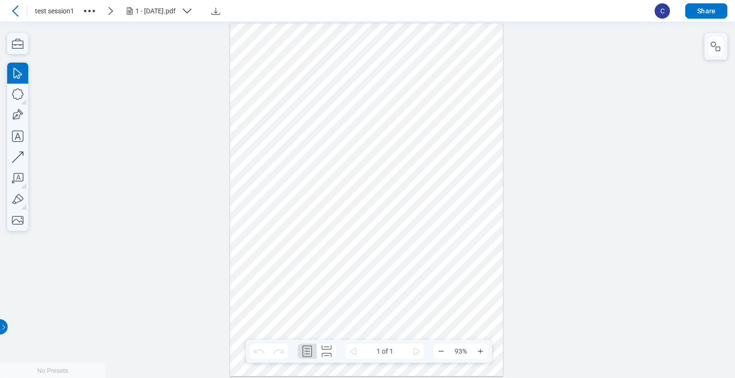
click at [12, 10] on icon at bounding box center [15, 10] width 11 height 11
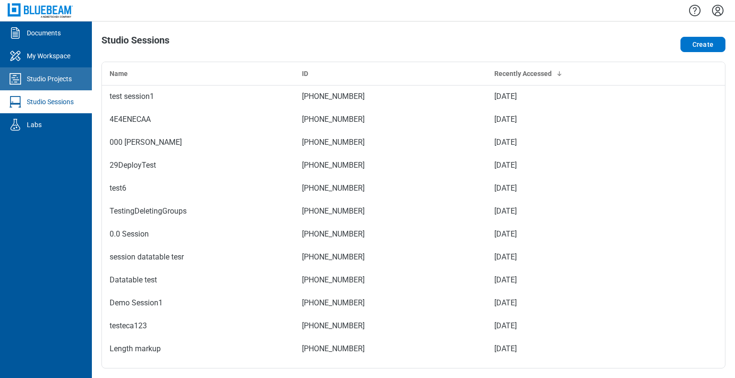
click at [60, 82] on div "Studio Projects" at bounding box center [49, 79] width 45 height 10
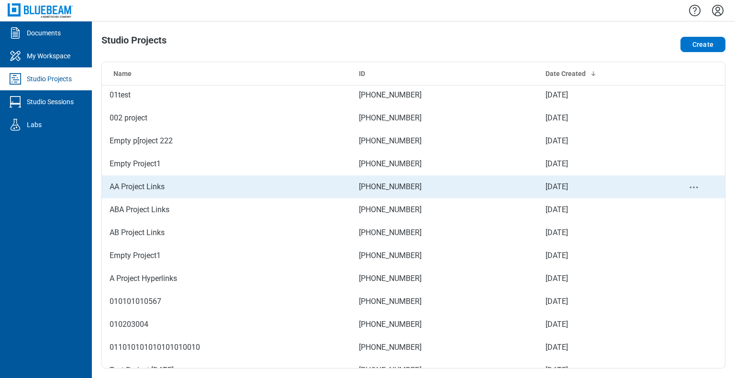
scroll to position [431, 0]
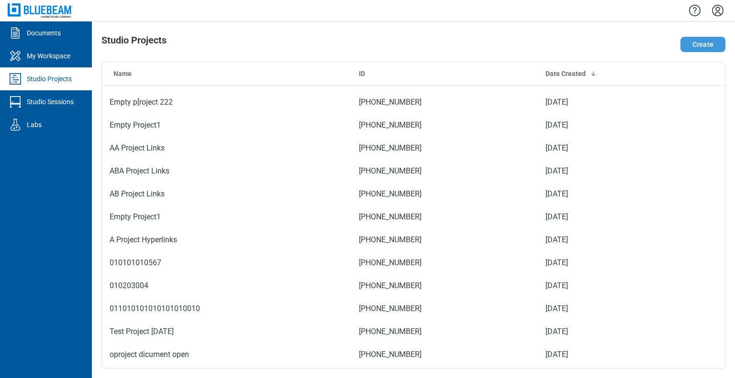
click at [693, 43] on button "Create" at bounding box center [702, 44] width 45 height 15
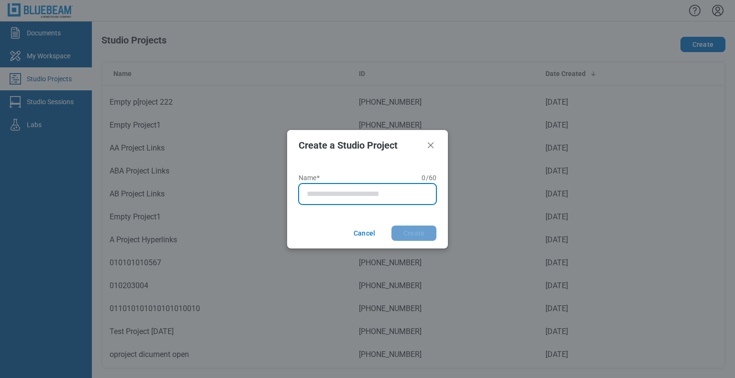
click at [340, 193] on input "Name* 0 of 60 characters 0 / 60" at bounding box center [369, 193] width 125 height 11
type input "**********"
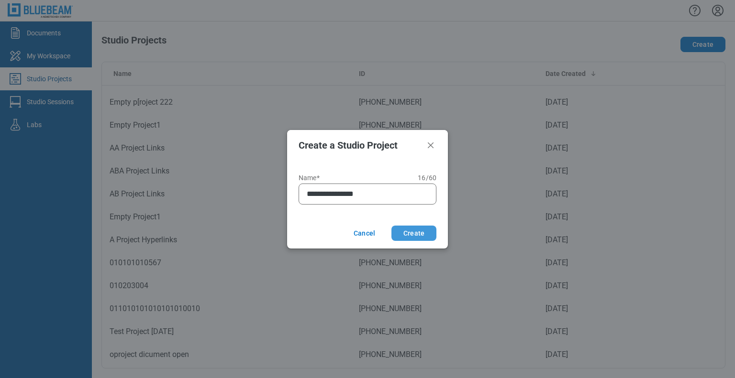
click at [409, 233] on button "Create" at bounding box center [413, 233] width 45 height 15
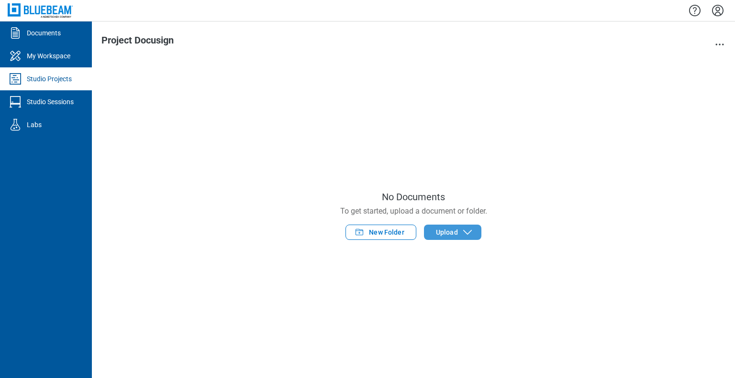
click at [458, 232] on button "Upload" at bounding box center [452, 232] width 57 height 15
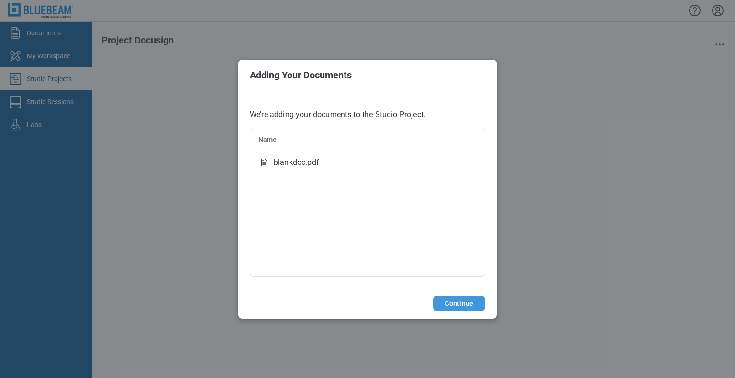
click at [472, 307] on button "Continue" at bounding box center [459, 303] width 52 height 15
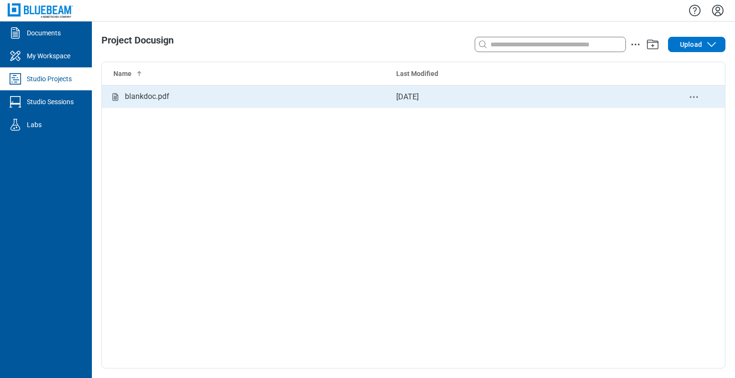
click at [148, 98] on div "blankdoc.pdf" at bounding box center [147, 97] width 44 height 12
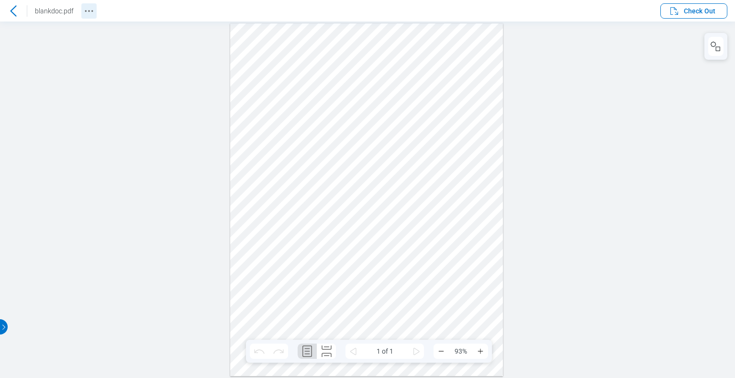
click at [92, 7] on icon "Revision History" at bounding box center [88, 10] width 11 height 11
click at [635, 11] on circle "Docusign Menu" at bounding box center [633, 10] width 1 height 1
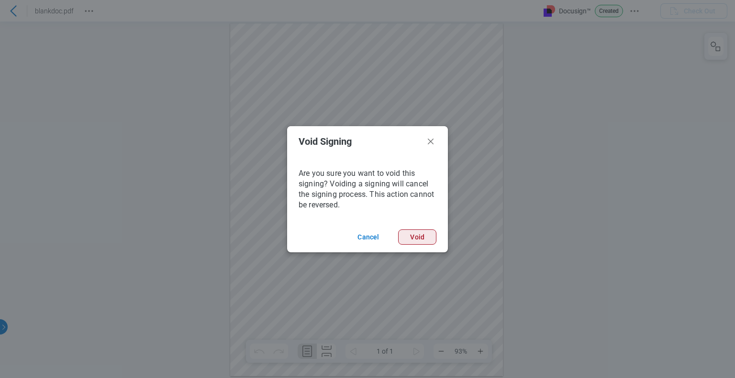
click at [432, 237] on button "Void" at bounding box center [417, 237] width 38 height 15
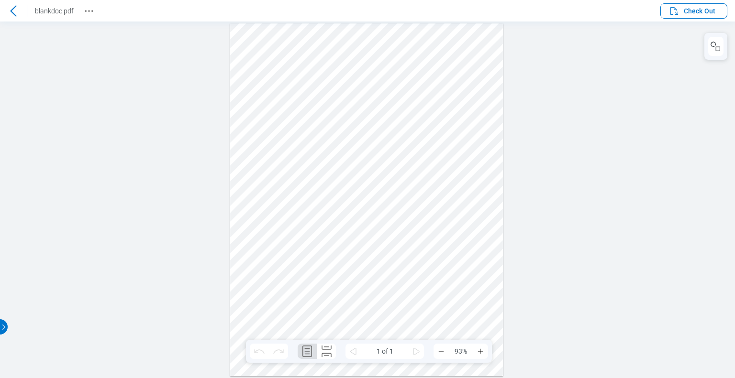
drag, startPoint x: 271, startPoint y: 216, endPoint x: 286, endPoint y: 215, distance: 15.3
click at [271, 216] on div at bounding box center [366, 199] width 273 height 353
click at [14, 13] on icon at bounding box center [13, 10] width 11 height 11
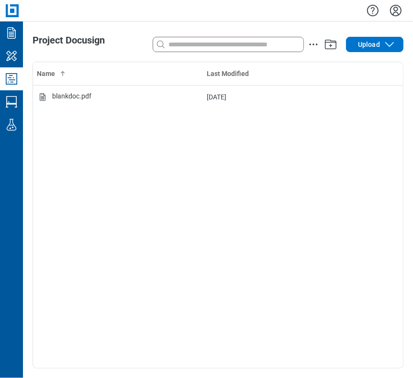
click at [393, 14] on icon "Settings" at bounding box center [395, 10] width 11 height 11
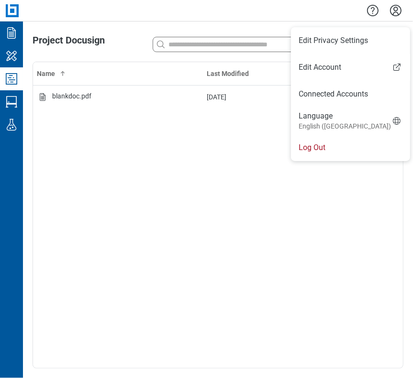
drag, startPoint x: 331, startPoint y: 149, endPoint x: 348, endPoint y: 165, distance: 23.0
click at [331, 149] on li "Log Out" at bounding box center [350, 147] width 119 height 27
